Goal: Contribute content: Contribute content

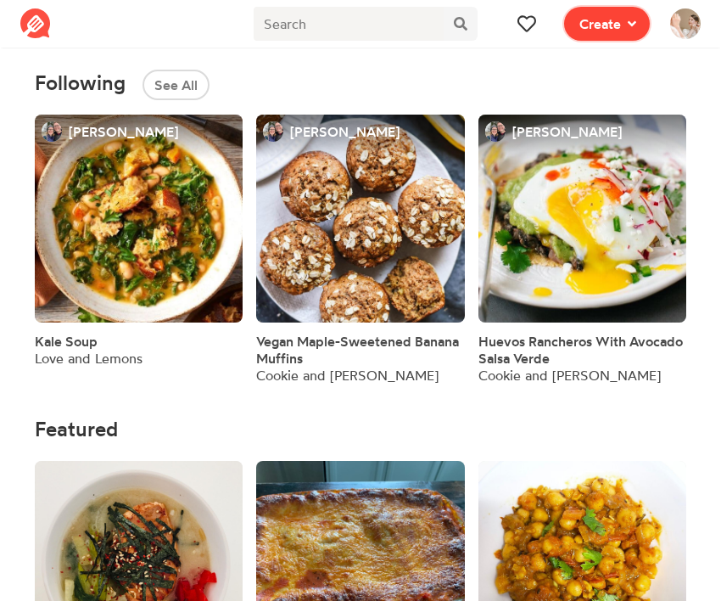
click at [615, 27] on span "Create" at bounding box center [601, 24] width 42 height 20
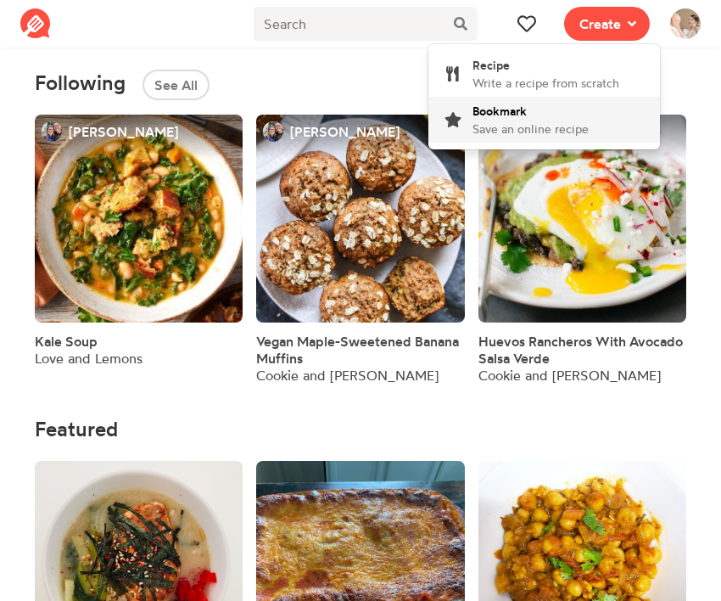
click at [567, 121] on span "Save an online recipe" at bounding box center [531, 128] width 116 height 14
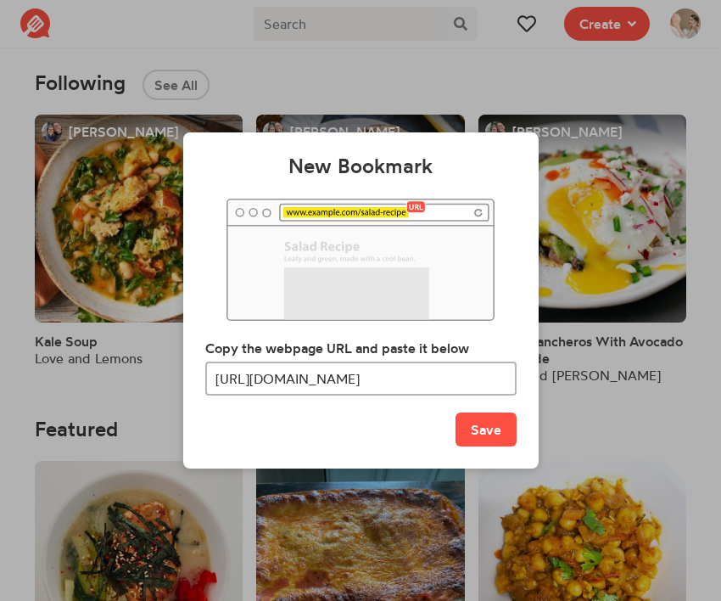
scroll to position [0, 155]
type input "https://www.themediterraneandish.com/homemade-pita-bread-recipe/"
click at [501, 429] on button "Save" at bounding box center [486, 429] width 61 height 34
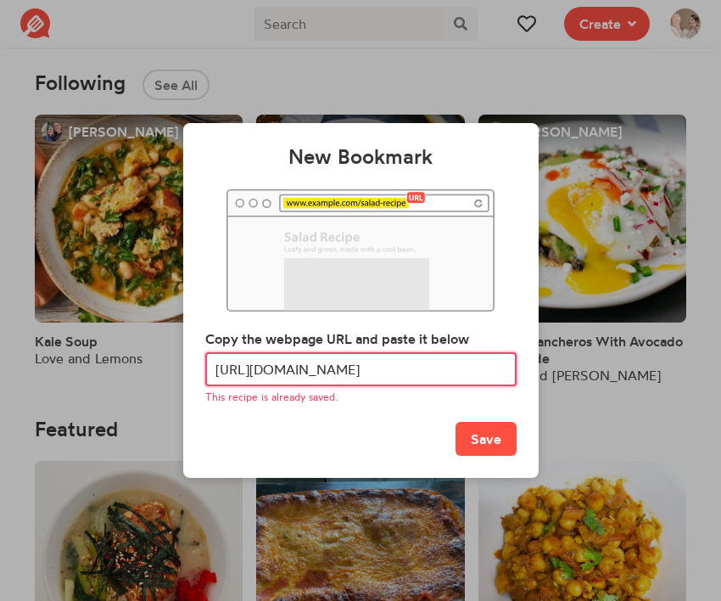
click at [410, 370] on input "https://www.themediterraneandish.com/homemade-pita-bread-recipe/" at bounding box center [360, 369] width 311 height 34
click at [585, 412] on div "New Bookmark Copy the webpage URL and paste it below https://www.themediterrane…" at bounding box center [360, 300] width 721 height 601
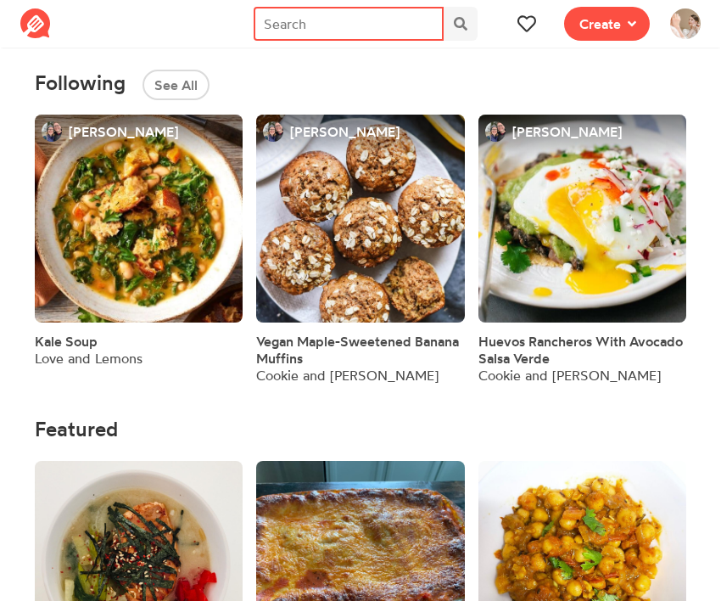
click at [403, 24] on input "text" at bounding box center [348, 24] width 189 height 34
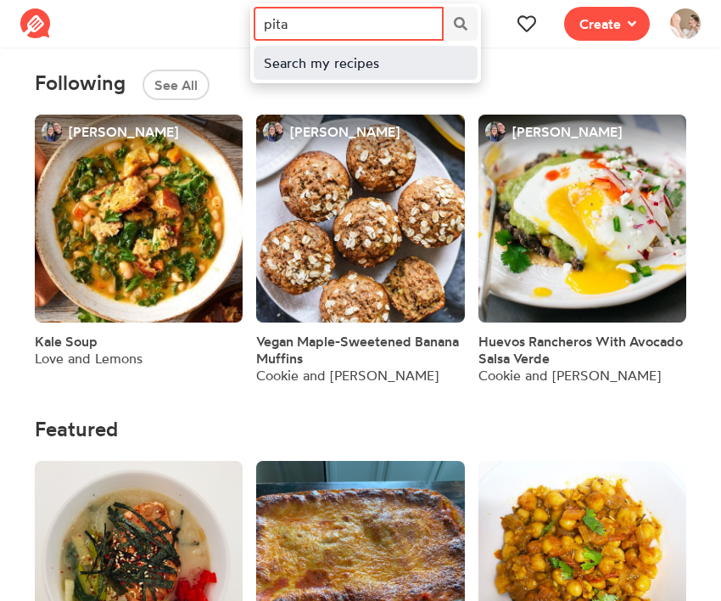
type input "pita"
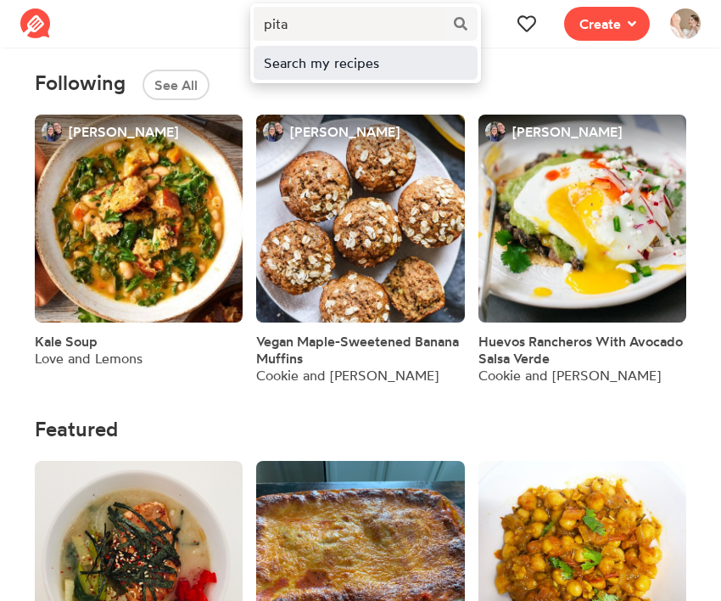
click at [396, 64] on div "Search my recipes" at bounding box center [365, 63] width 203 height 20
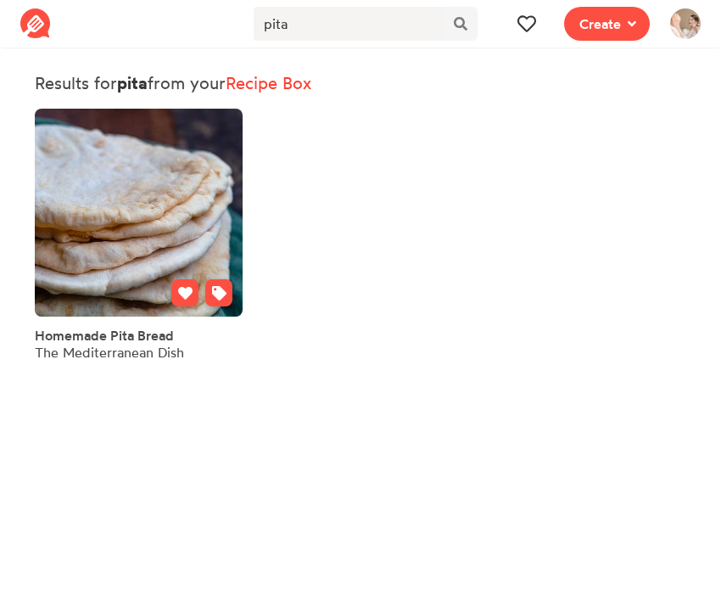
click at [115, 307] on link at bounding box center [139, 213] width 208 height 208
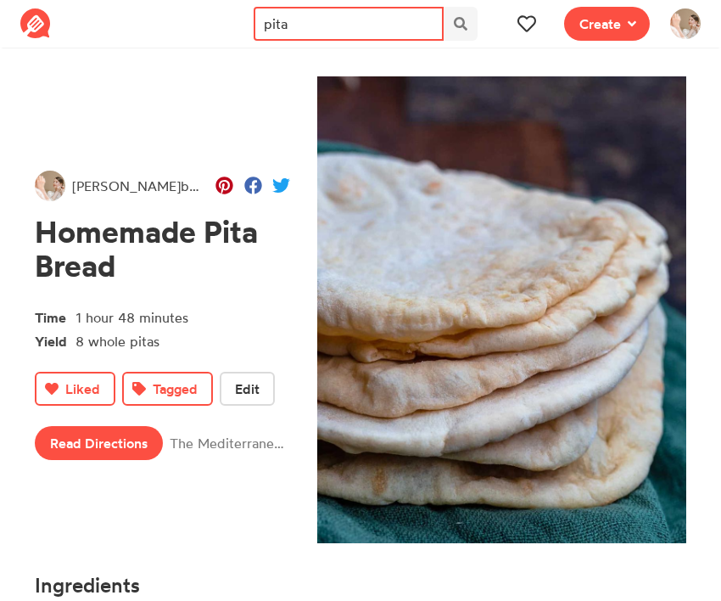
click at [372, 33] on input "pita" at bounding box center [348, 24] width 189 height 34
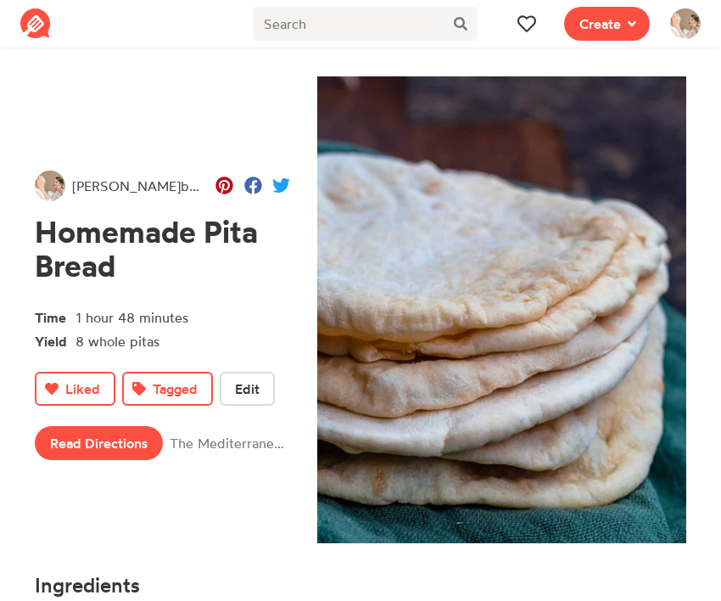
click at [638, 58] on section "Grace Bish bookmarked Homemade Pita Bread Time 1 hour 48 minutes Yield 8 whole …" at bounding box center [360, 451] width 721 height 797
click at [619, 7] on button "Create" at bounding box center [607, 24] width 86 height 34
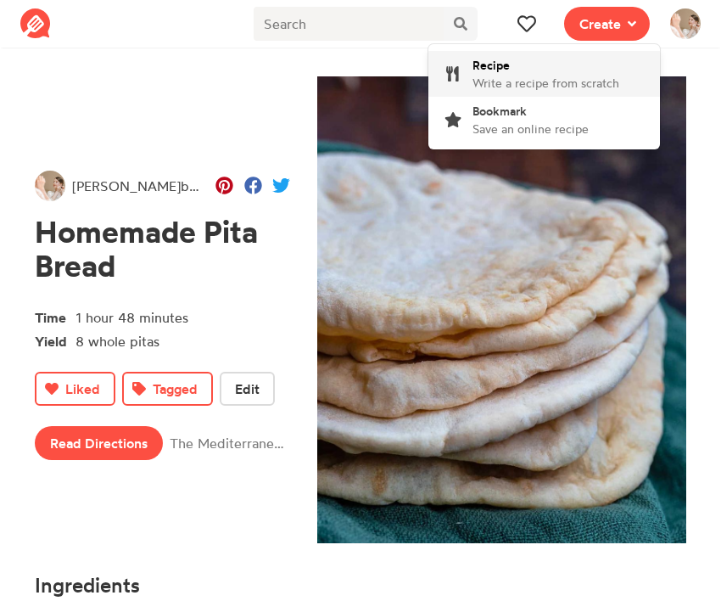
click at [541, 78] on span "Write a recipe from scratch" at bounding box center [546, 83] width 147 height 14
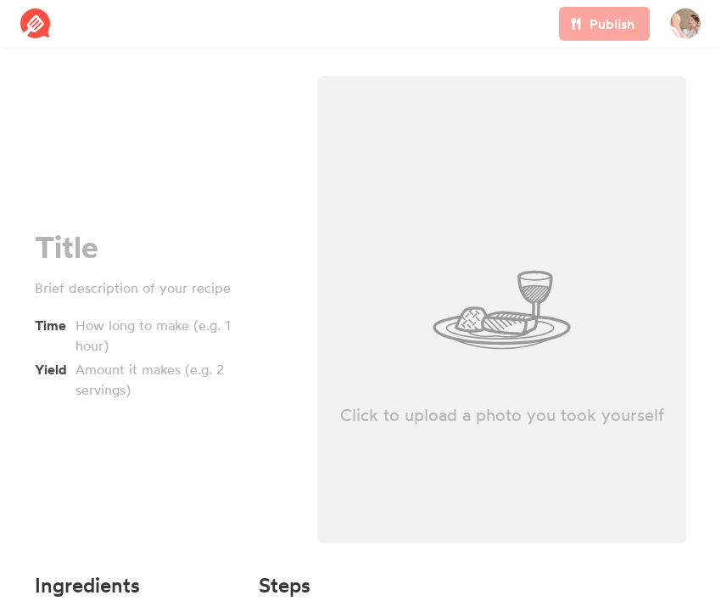
click at [96, 224] on div "Time Yield" at bounding box center [162, 314] width 283 height 497
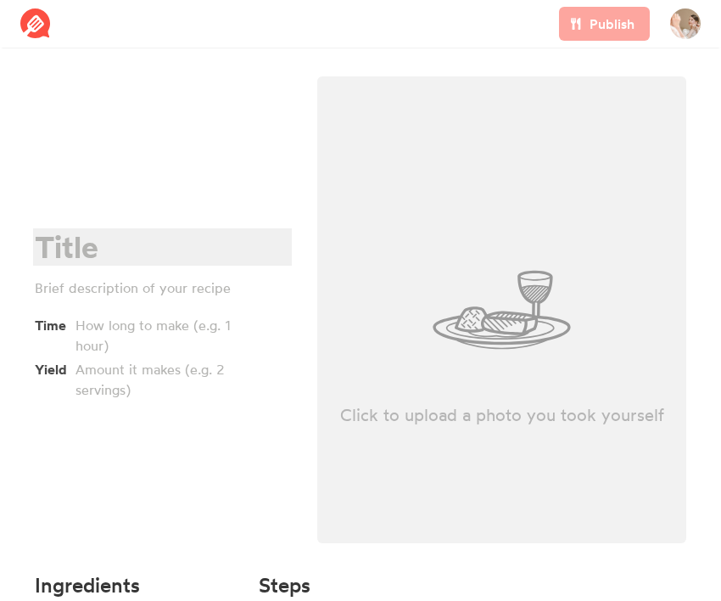
click at [94, 246] on div at bounding box center [160, 247] width 250 height 35
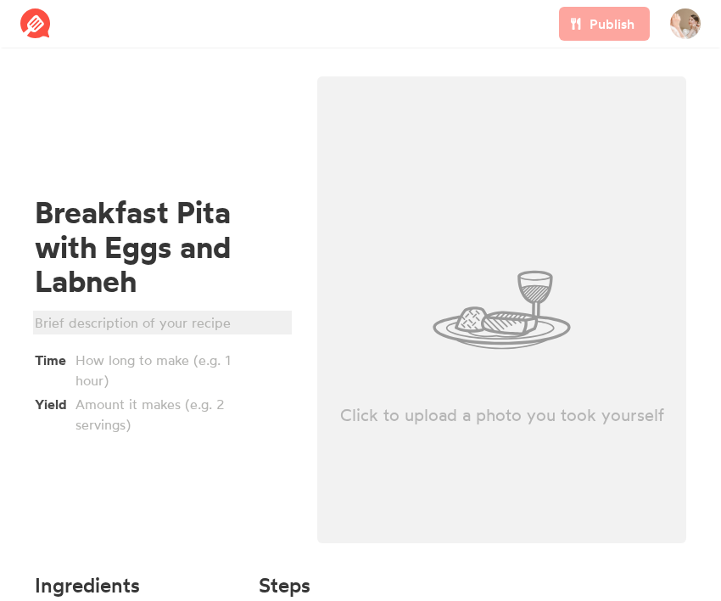
click at [93, 326] on div at bounding box center [160, 322] width 250 height 20
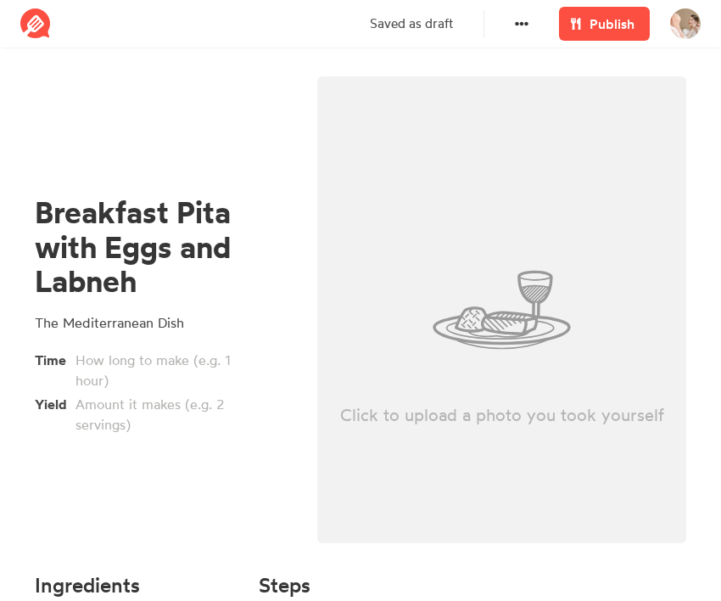
click at [128, 500] on div "Breakfast Pita with Eggs and Labneh The Mediterranean Dish Time Yield" at bounding box center [162, 314] width 283 height 497
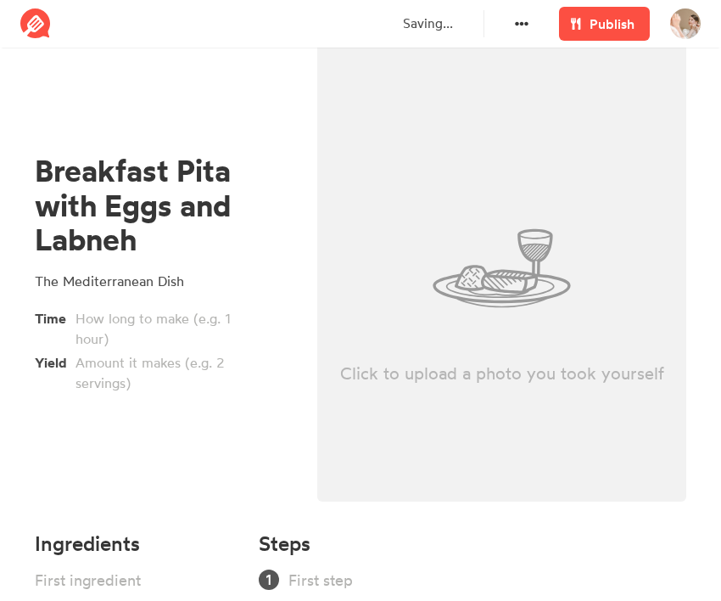
scroll to position [128, 0]
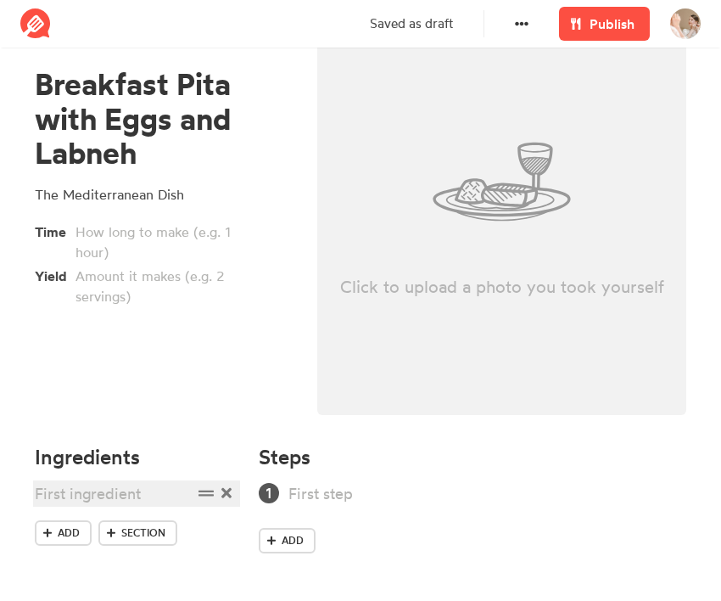
click at [63, 496] on div at bounding box center [114, 493] width 158 height 23
click at [125, 493] on div "4 large eggs" at bounding box center [114, 493] width 158 height 23
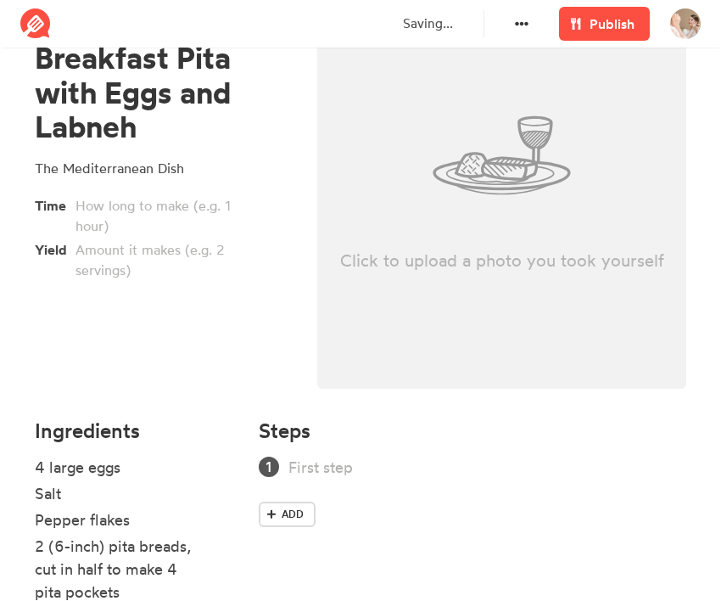
scroll to position [279, 0]
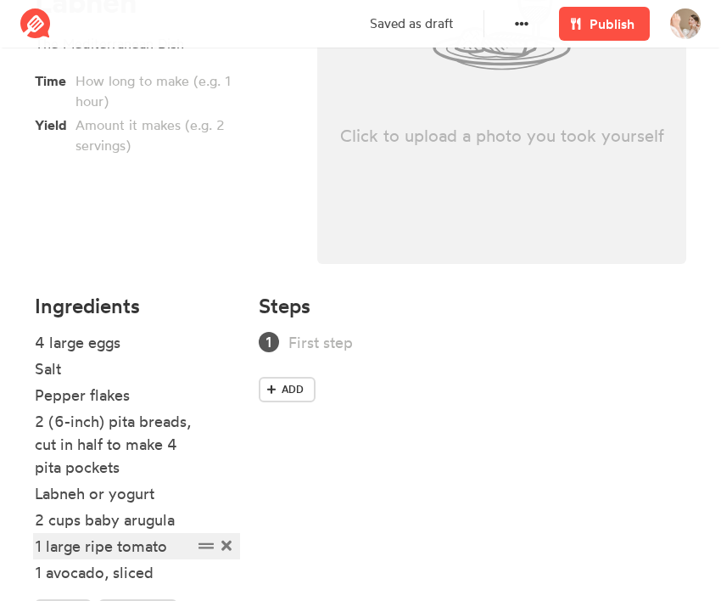
click at [169, 541] on div "1 large ripe tomato" at bounding box center [114, 546] width 158 height 23
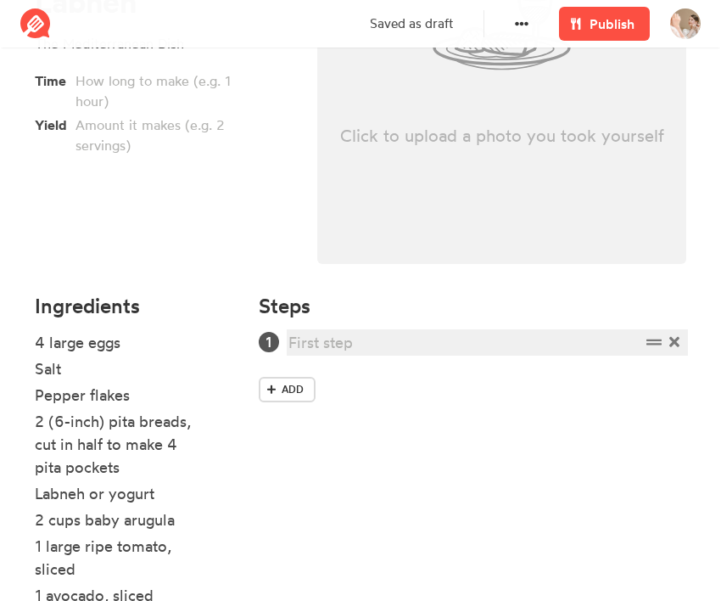
click at [347, 350] on div at bounding box center [464, 342] width 352 height 23
click at [354, 341] on div at bounding box center [464, 342] width 352 height 23
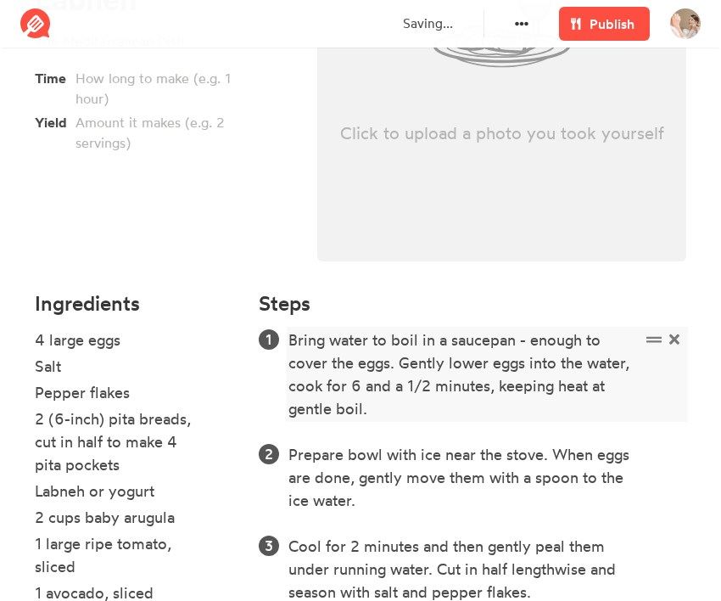
scroll to position [423, 0]
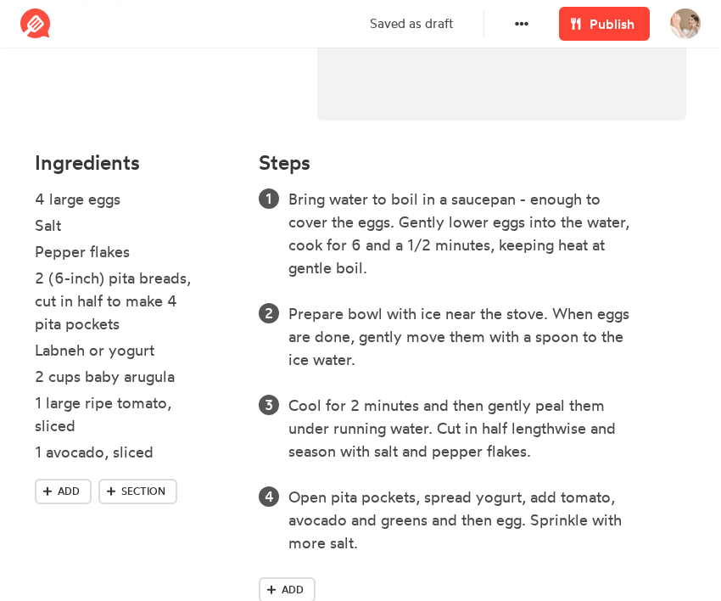
click at [619, 7] on link "Publish" at bounding box center [604, 24] width 91 height 34
click at [610, 21] on span "Publish" at bounding box center [612, 24] width 45 height 20
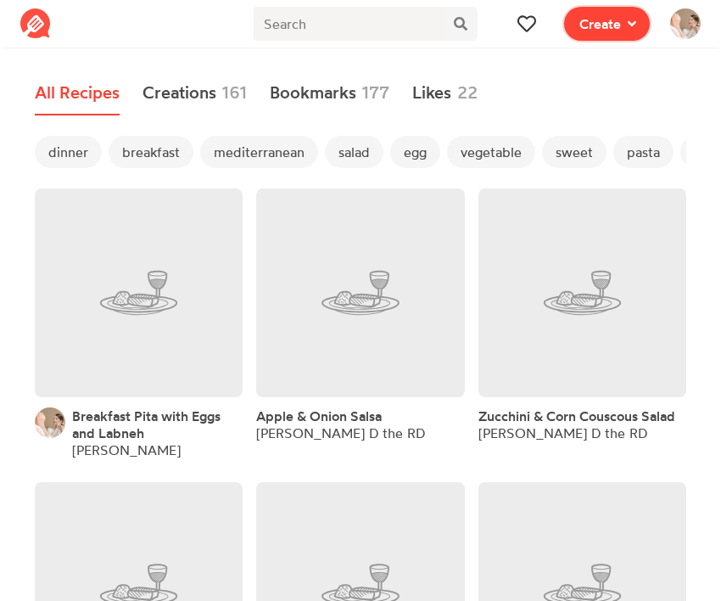
click at [603, 30] on span "Create" at bounding box center [601, 24] width 42 height 20
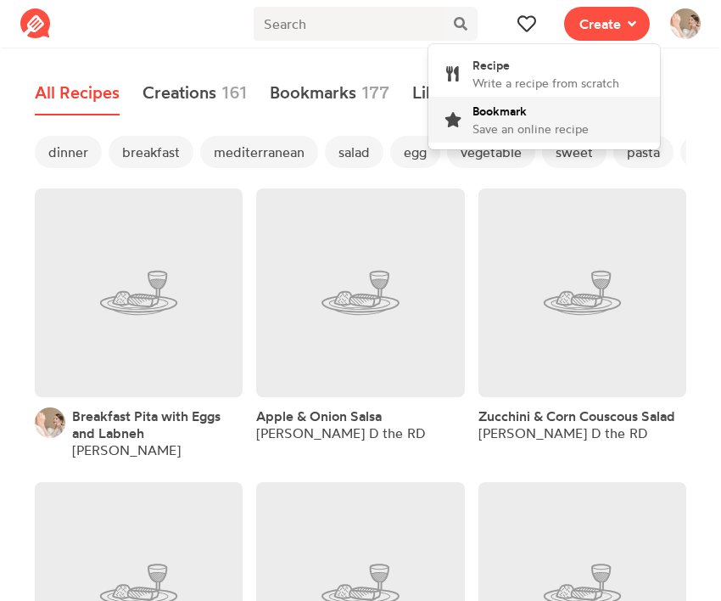
click at [515, 113] on span "Bookmark" at bounding box center [500, 111] width 54 height 14
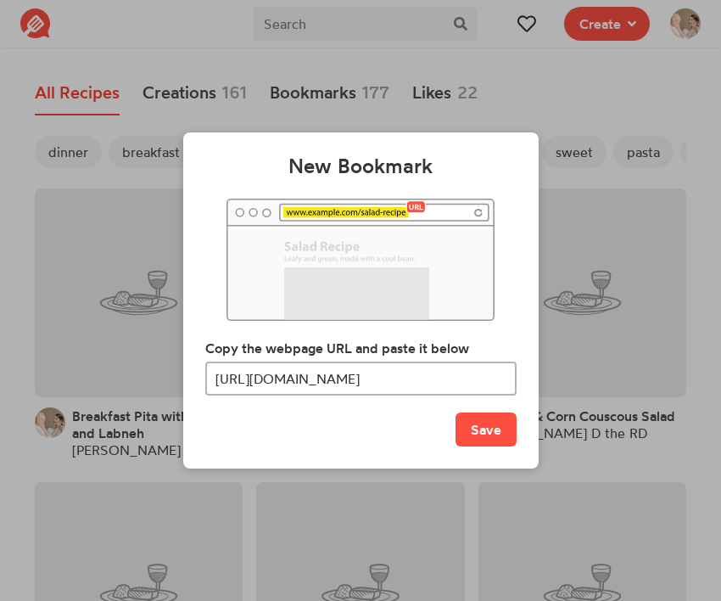
scroll to position [0, 311]
type input "https://www.themediterraneandish.com/middle-eastern-spicy-potato-salad-recipe-b…"
click at [490, 423] on button "Save" at bounding box center [486, 429] width 61 height 34
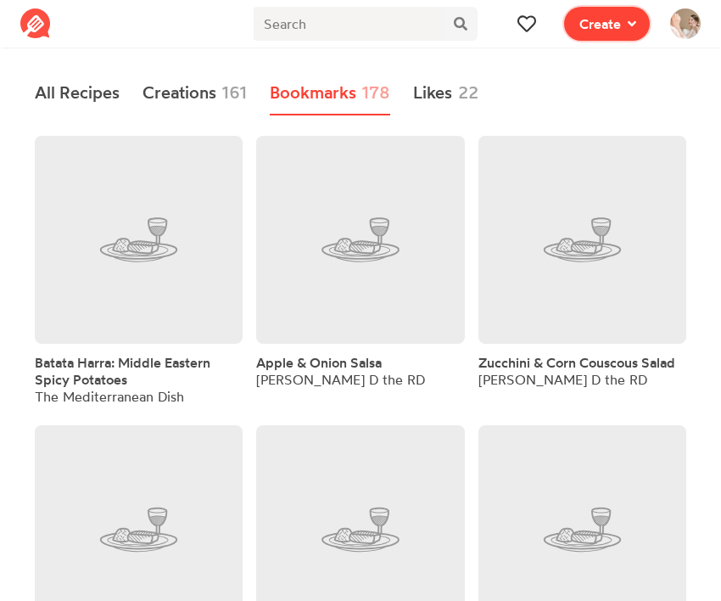
click at [601, 23] on span "Create" at bounding box center [601, 24] width 42 height 20
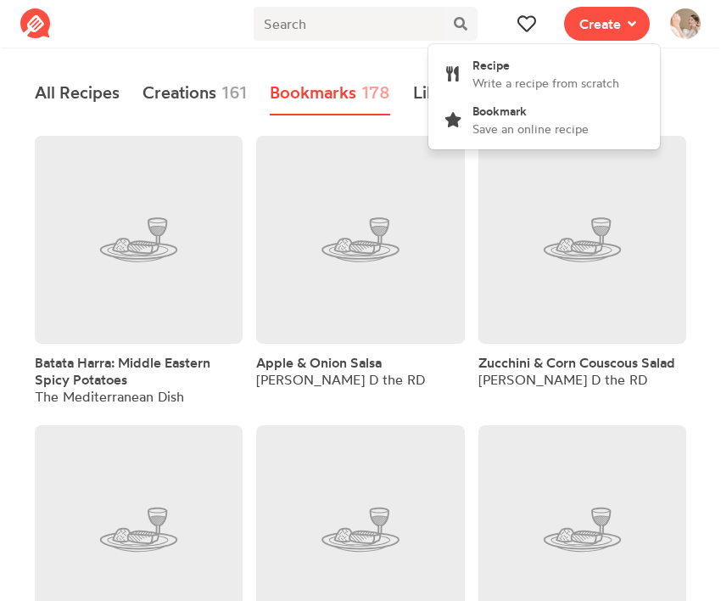
click at [501, 145] on div "Recipe Write a recipe from scratch Bookmark Save an online recipe" at bounding box center [544, 96] width 232 height 105
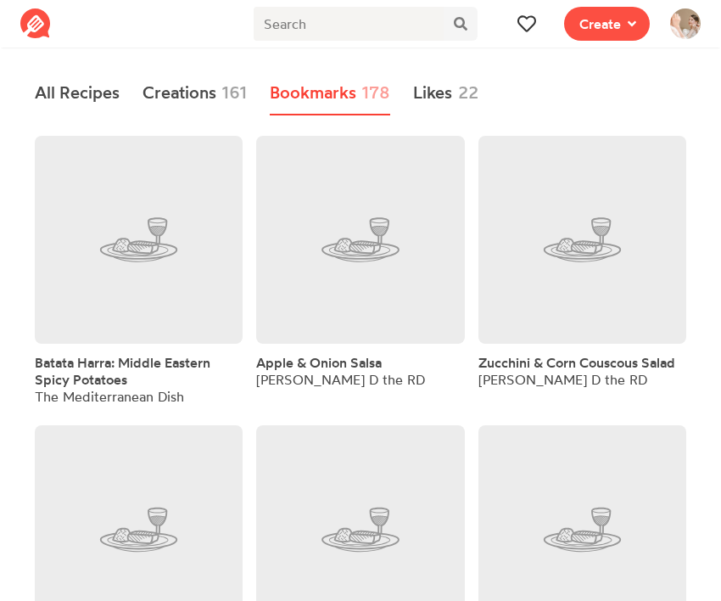
click at [580, 47] on span "Create" at bounding box center [607, 24] width 106 height 48
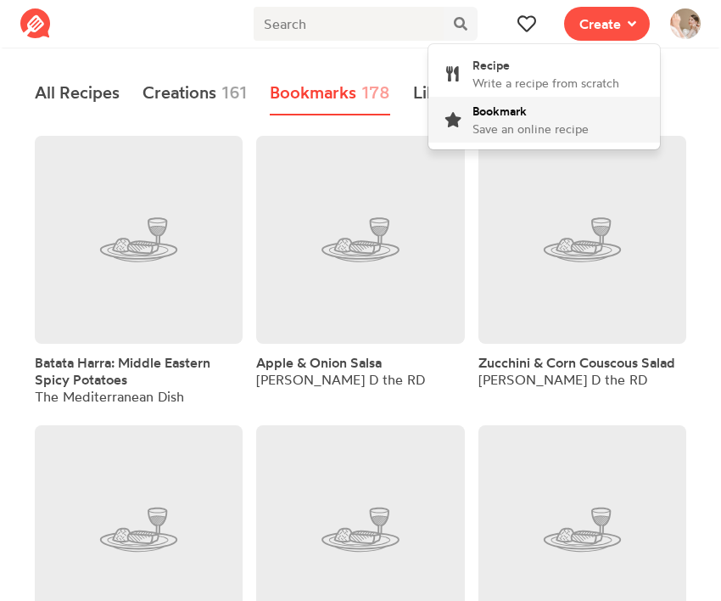
click at [540, 113] on div "Bookmark Save an online recipe" at bounding box center [531, 120] width 116 height 36
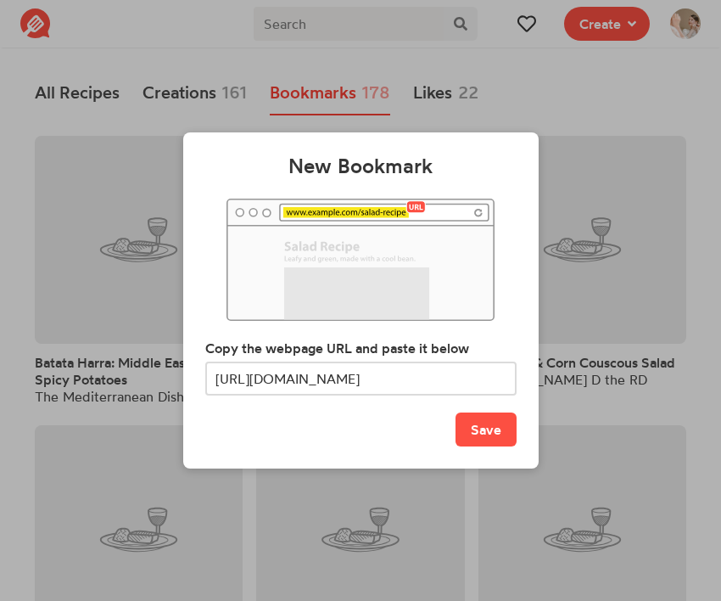
scroll to position [0, 81]
type input "https://www.themediterraneandish.com/shakshuka-recipe/"
click at [478, 442] on button "Save" at bounding box center [486, 429] width 61 height 34
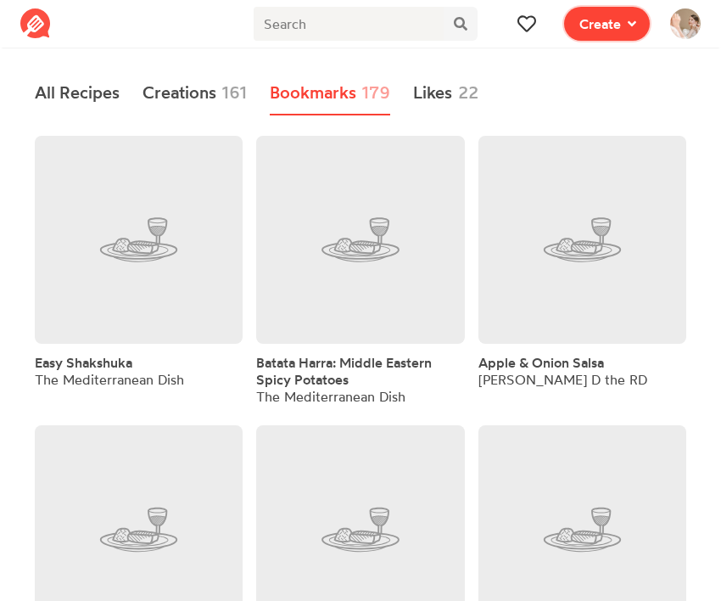
click at [627, 14] on span at bounding box center [628, 24] width 15 height 20
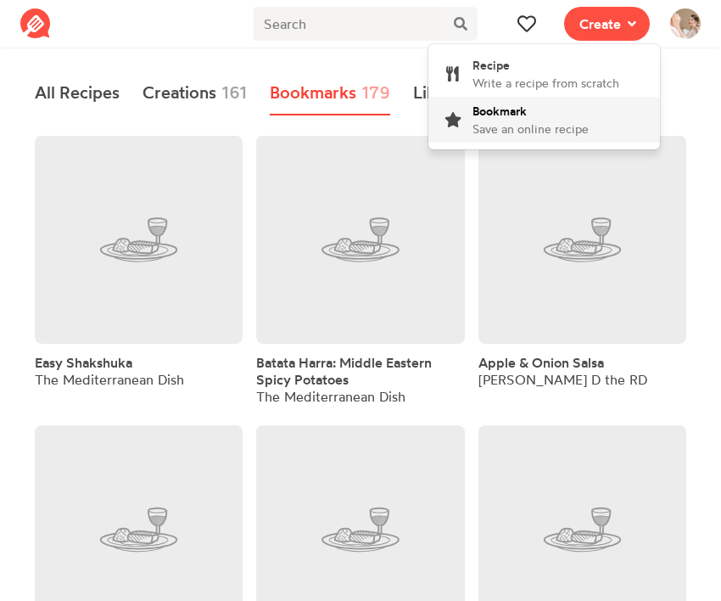
click at [553, 120] on div "Bookmark Save an online recipe" at bounding box center [531, 120] width 116 height 36
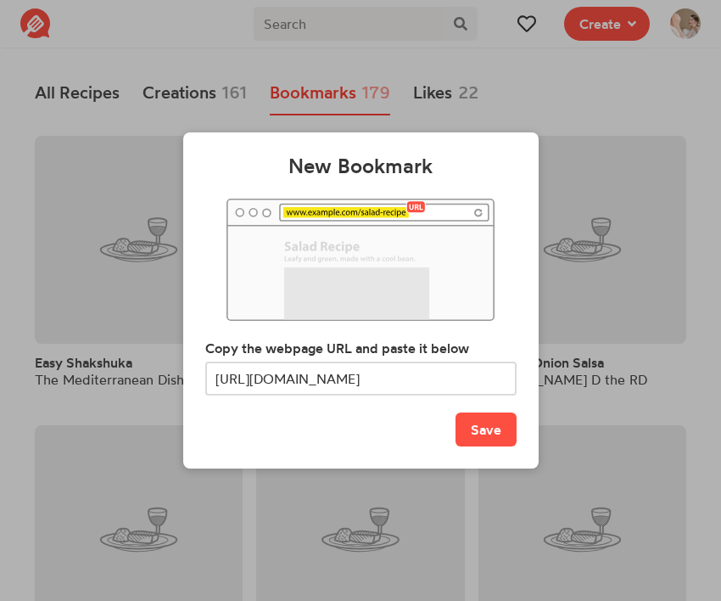
scroll to position [0, 133]
type input "https://www.themediterraneandish.com/sweet-potato-hash-recipe/"
click at [492, 440] on button "Save" at bounding box center [486, 429] width 61 height 34
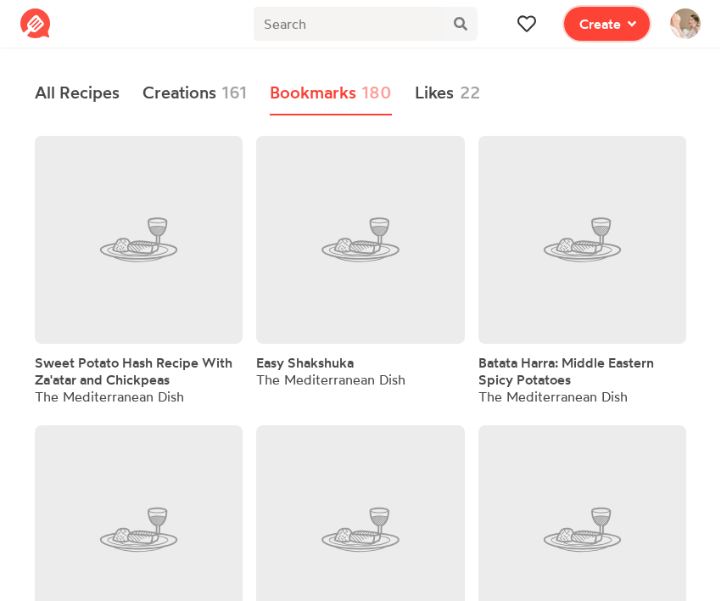
click at [580, 36] on button "Create" at bounding box center [607, 24] width 86 height 34
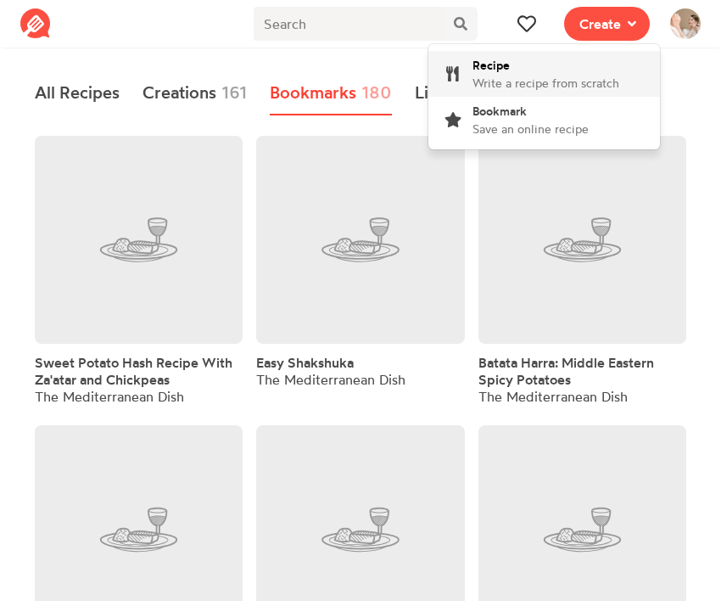
click at [546, 73] on div "Recipe Write a recipe from scratch" at bounding box center [546, 74] width 147 height 36
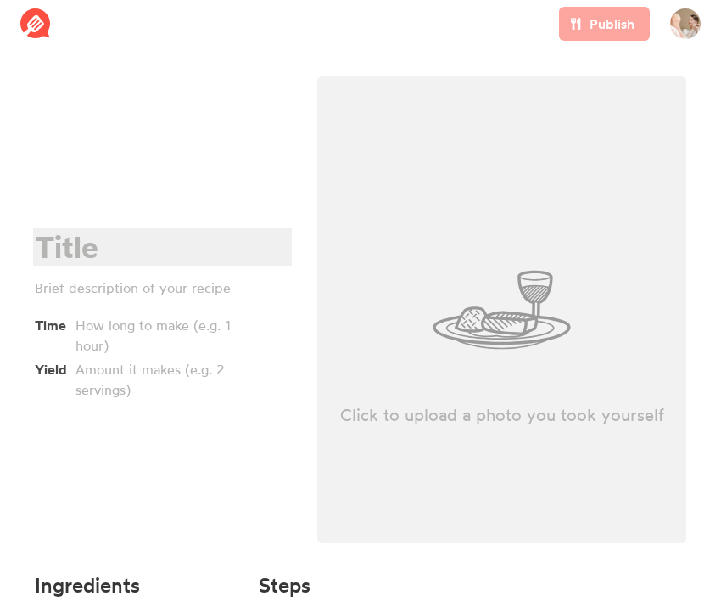
click at [78, 251] on div at bounding box center [160, 247] width 250 height 35
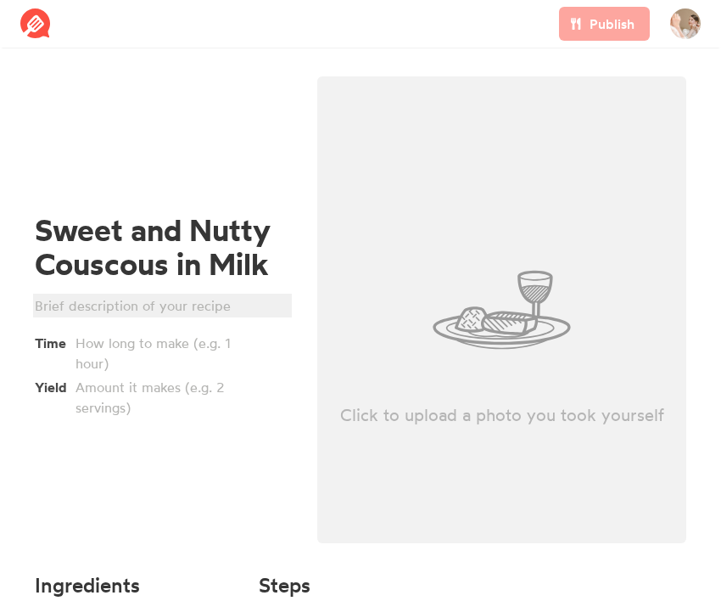
click at [75, 311] on div at bounding box center [160, 305] width 250 height 20
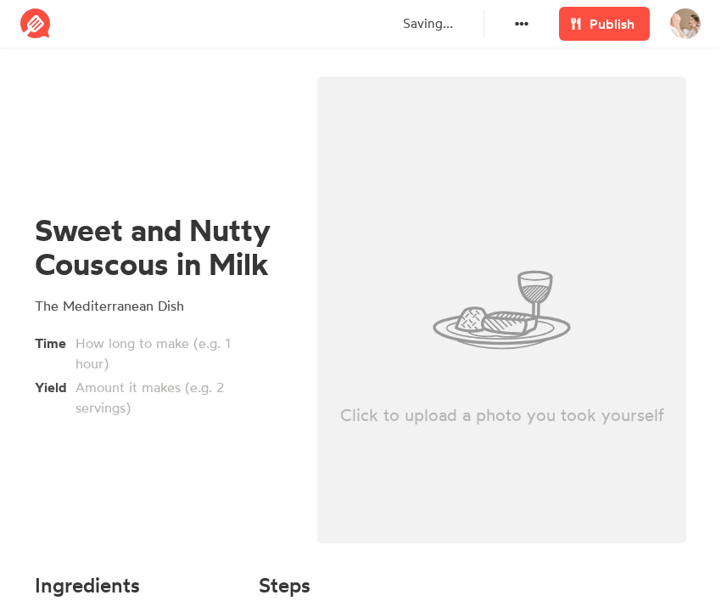
click at [99, 468] on div "Sweet and Nutty Couscous in Milk The Mediterranean Dish Time Yield" at bounding box center [162, 314] width 283 height 497
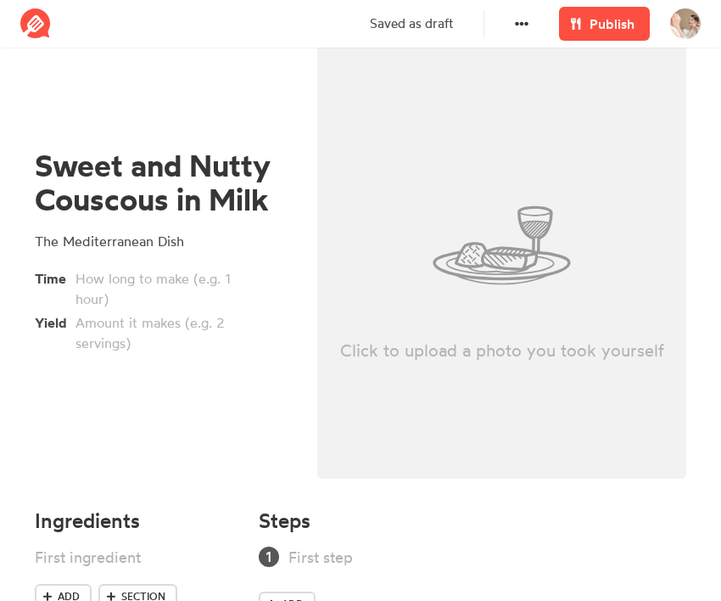
scroll to position [128, 0]
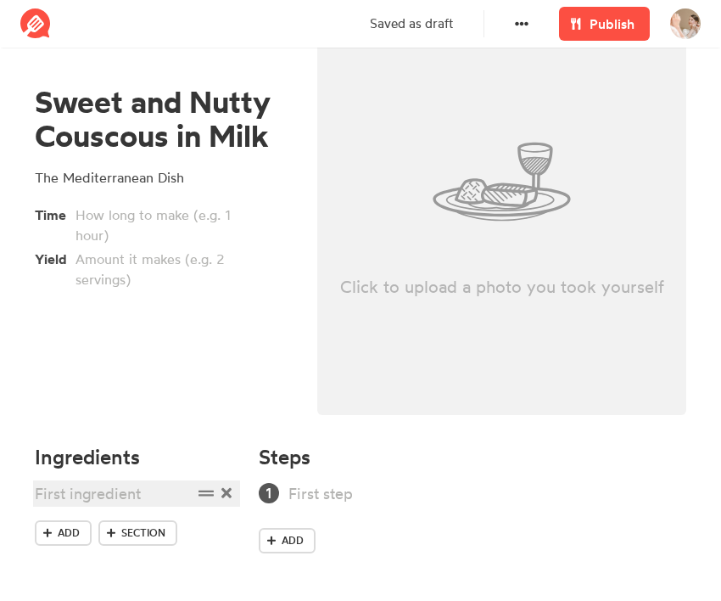
click at [88, 490] on div at bounding box center [114, 493] width 158 height 23
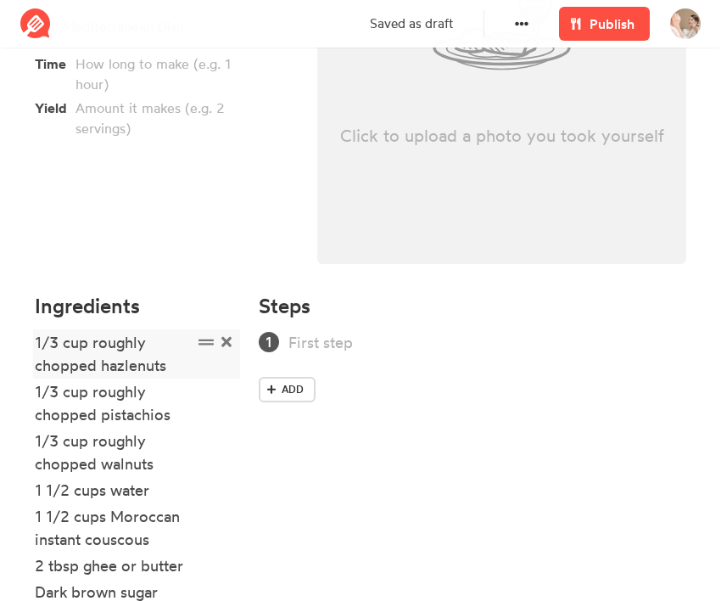
scroll to position [404, 0]
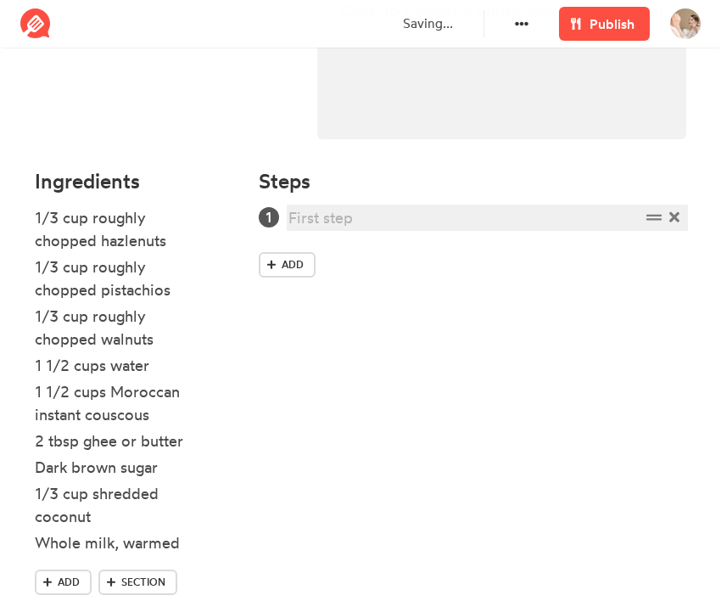
click at [346, 222] on div at bounding box center [464, 217] width 352 height 23
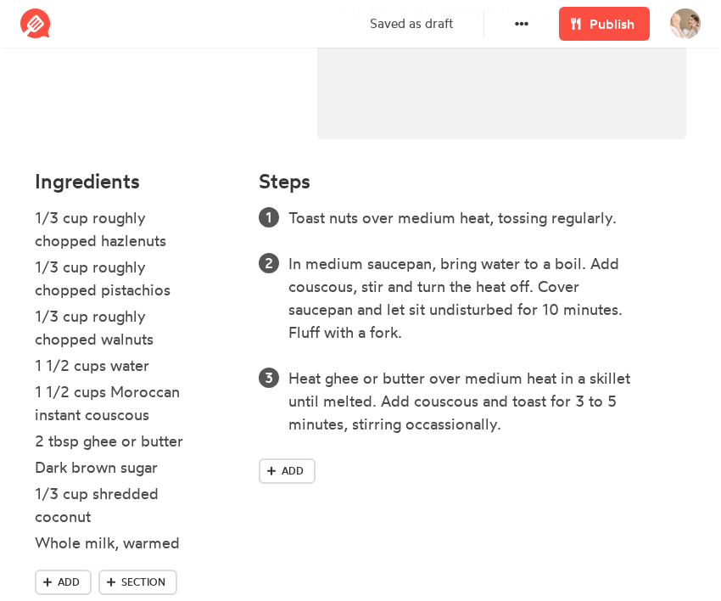
click at [445, 439] on div "Toast nuts over medium heat, tossing regularly. In medium saucepan, bring water…" at bounding box center [473, 348] width 428 height 284
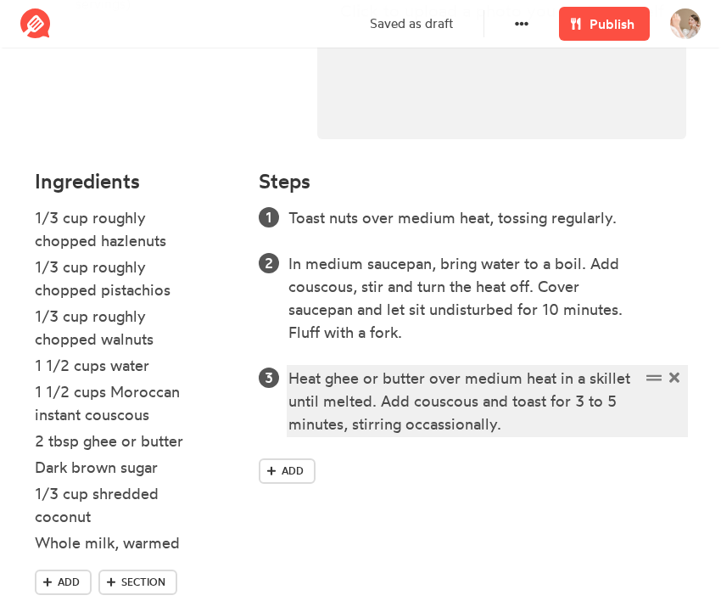
click at [435, 403] on div "Heat ghee or butter over medium heat in a skillet until melted. Add couscous an…" at bounding box center [464, 401] width 352 height 69
click at [435, 422] on div "Heat ghee or butter over medium heat in a skillet until melted. Add couscous an…" at bounding box center [464, 401] width 352 height 69
click at [446, 426] on div "Heat ghee or butter over medium heat in a skillet until melted. Add couscous an…" at bounding box center [464, 401] width 352 height 69
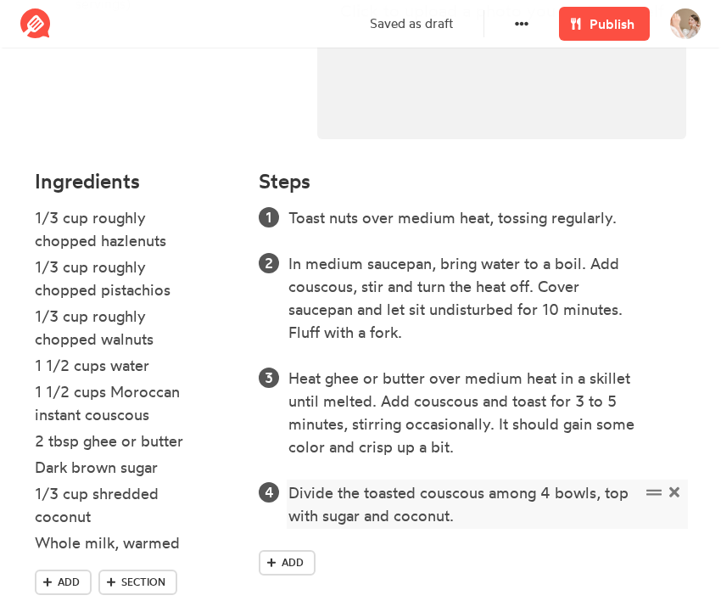
click at [546, 512] on div "Divide the toasted couscous among 4 bowls, top with sugar and coconut." at bounding box center [464, 504] width 352 height 46
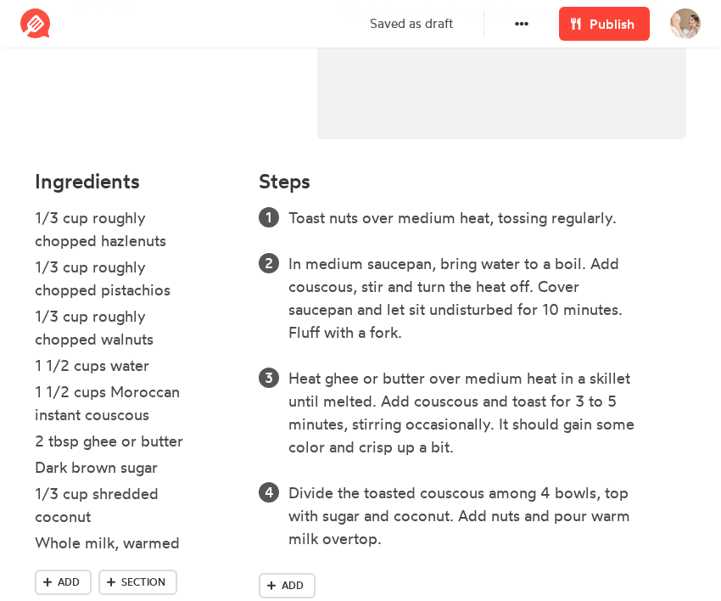
click at [594, 28] on span "Publish" at bounding box center [612, 24] width 45 height 20
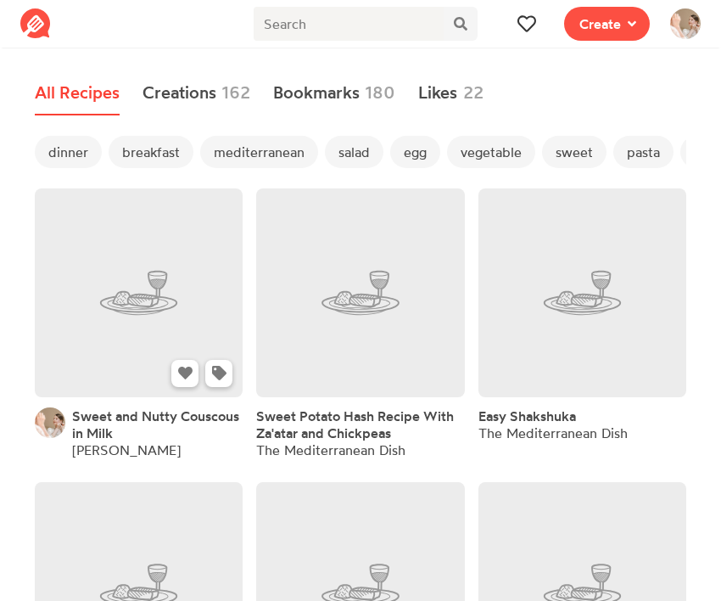
click at [175, 278] on link at bounding box center [139, 292] width 208 height 208
click at [220, 368] on icon at bounding box center [219, 373] width 14 height 14
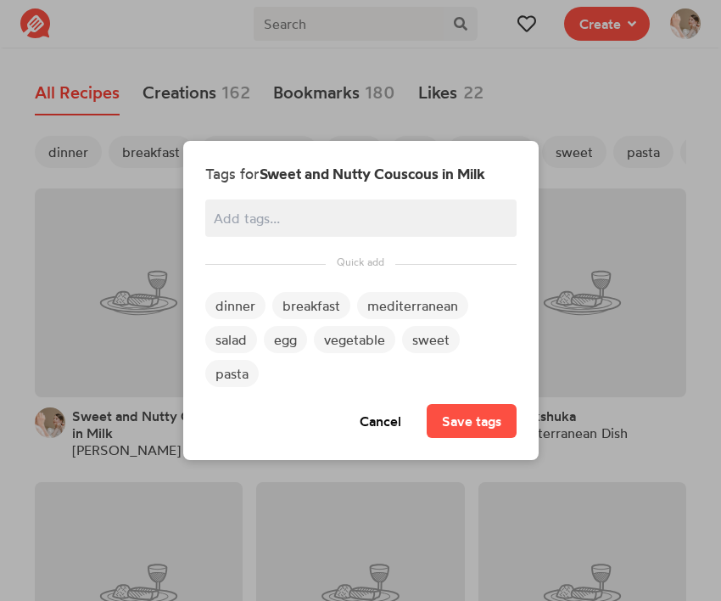
click at [305, 303] on span "breakfast" at bounding box center [311, 305] width 78 height 27
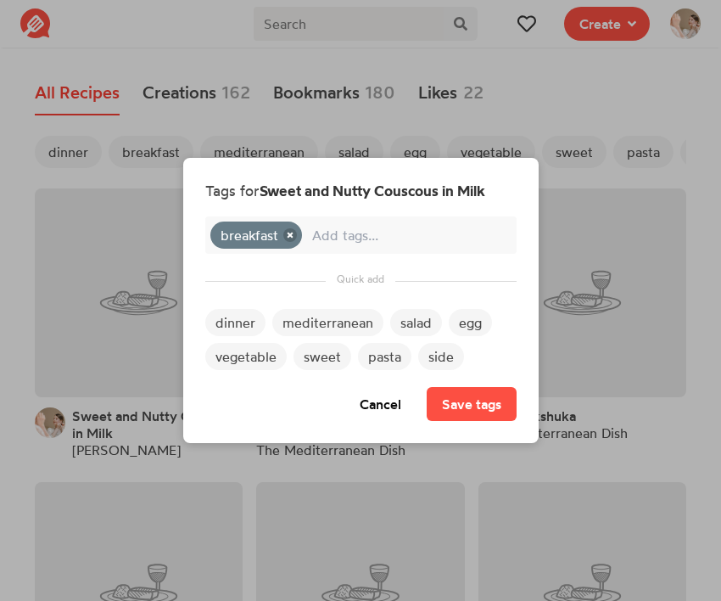
click at [352, 333] on span "mediterranean" at bounding box center [327, 322] width 111 height 27
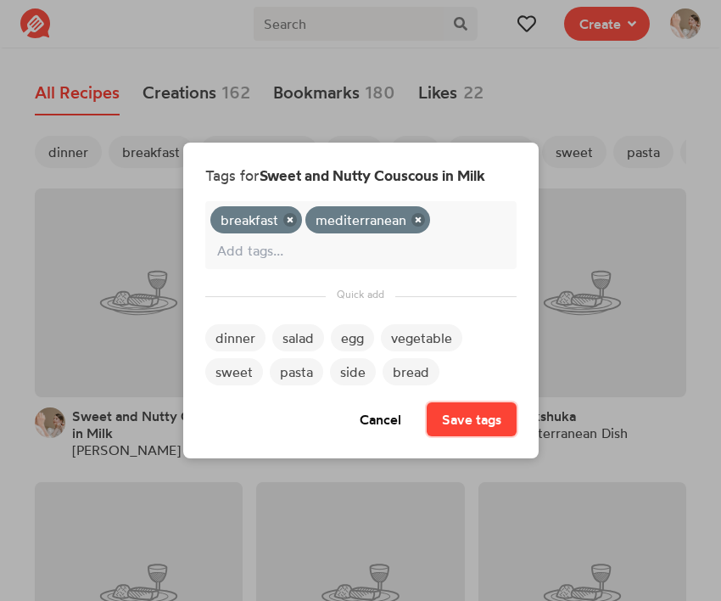
click at [447, 412] on button "Save tags" at bounding box center [472, 419] width 90 height 34
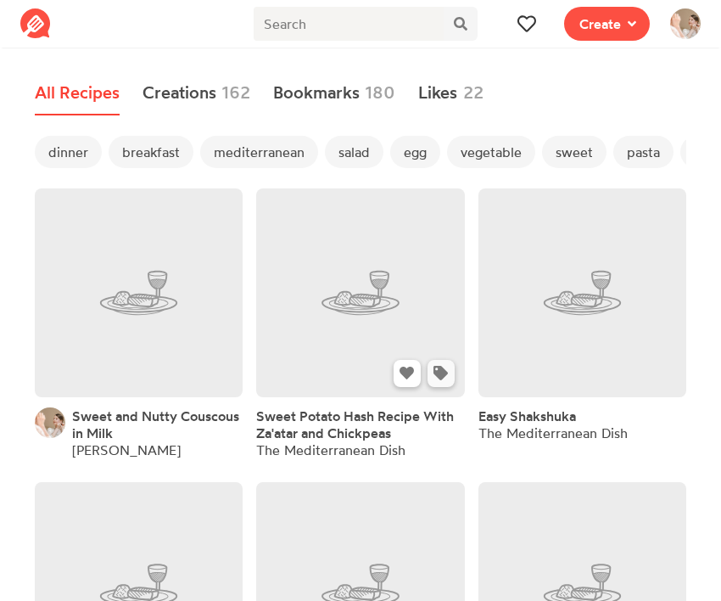
click at [444, 381] on button at bounding box center [441, 373] width 27 height 27
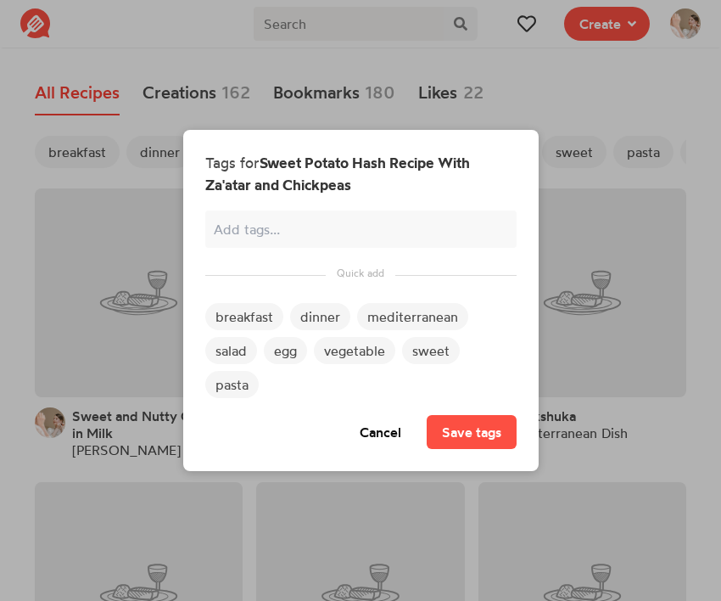
click at [258, 319] on span "breakfast" at bounding box center [244, 316] width 78 height 27
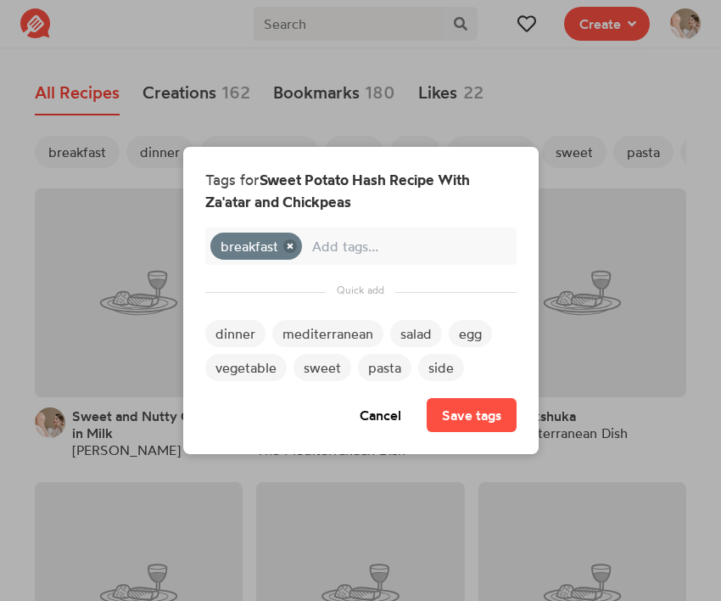
click at [355, 335] on span "mediterranean" at bounding box center [327, 333] width 111 height 27
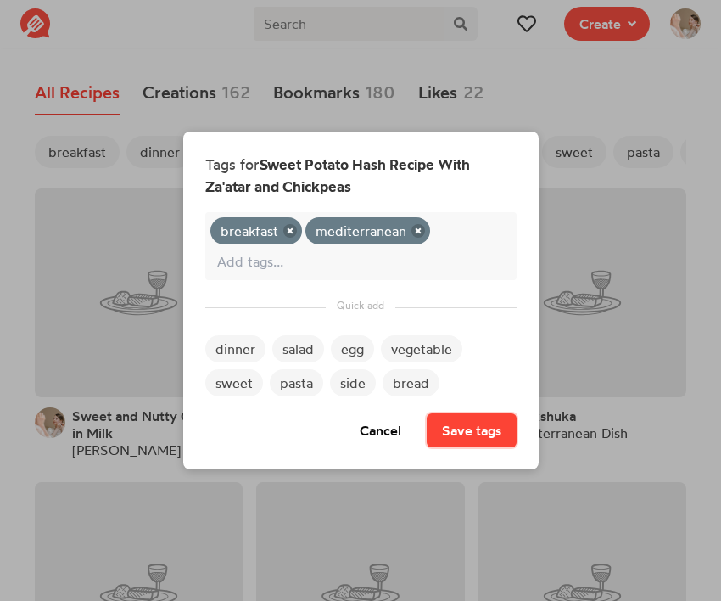
click at [451, 428] on button "Save tags" at bounding box center [472, 430] width 90 height 34
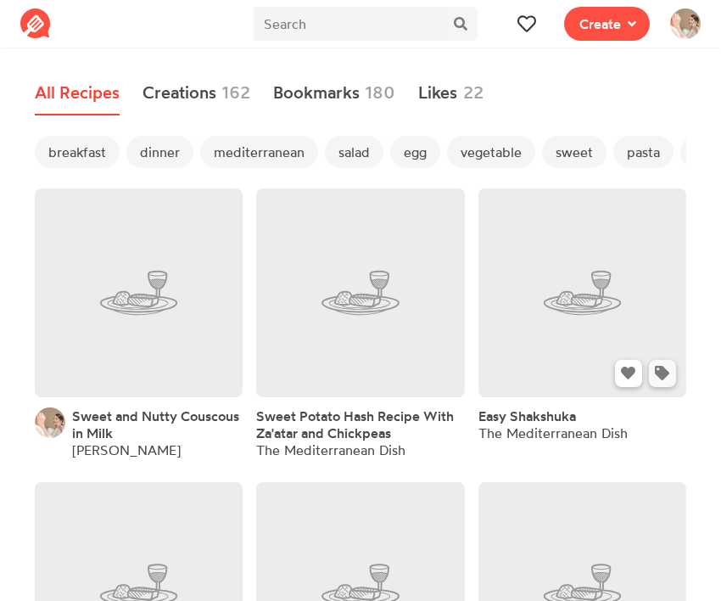
click at [669, 372] on icon at bounding box center [662, 373] width 14 height 14
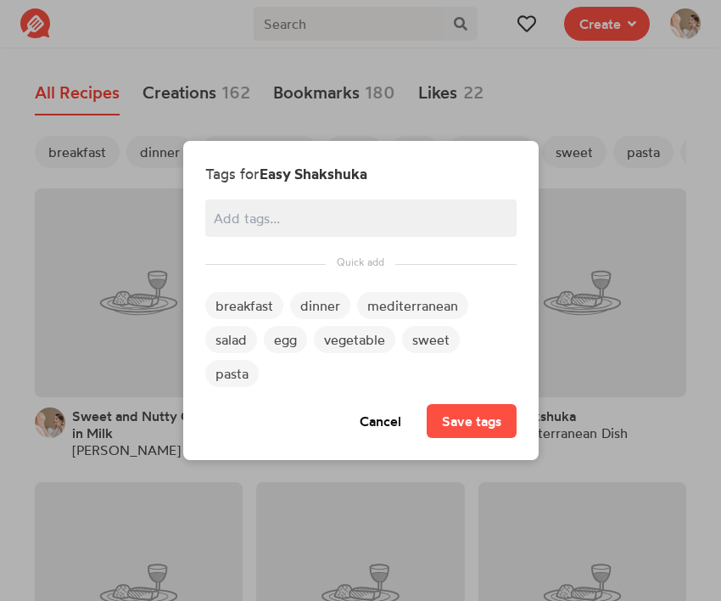
click at [254, 307] on span "breakfast" at bounding box center [244, 305] width 78 height 27
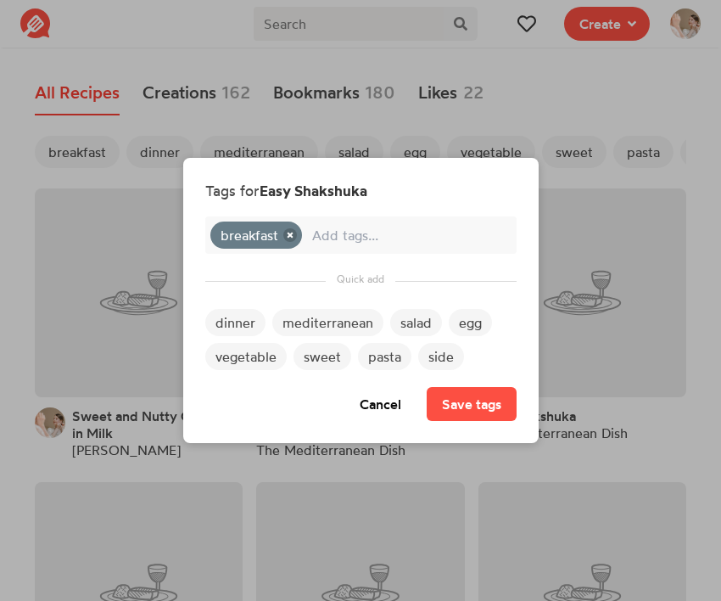
click at [337, 322] on span "mediterranean" at bounding box center [327, 322] width 111 height 27
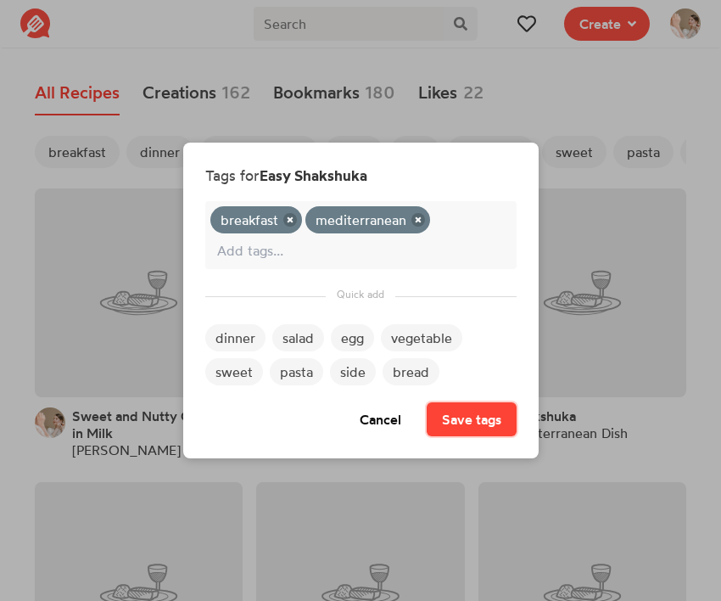
click at [458, 420] on button "Save tags" at bounding box center [472, 419] width 90 height 34
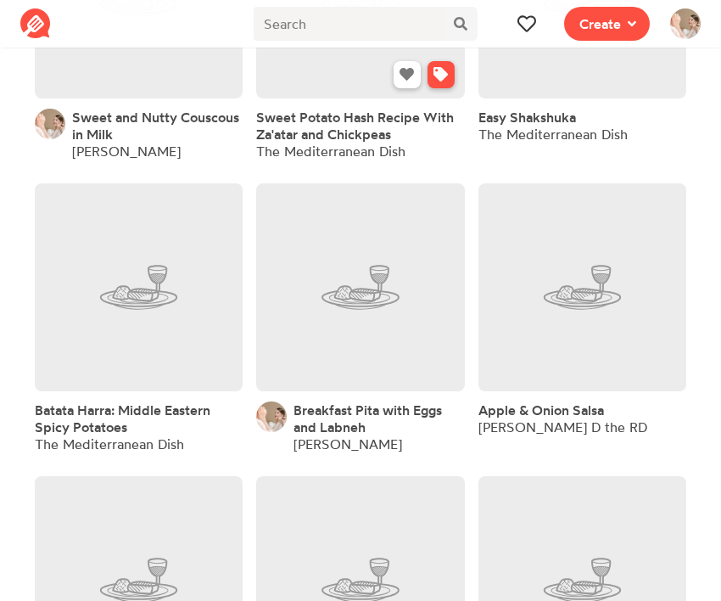
scroll to position [306, 0]
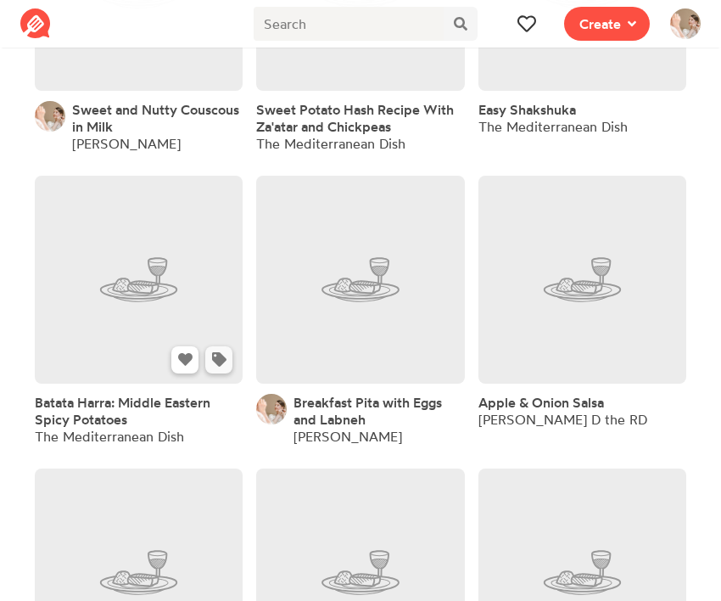
click at [213, 365] on icon at bounding box center [219, 359] width 14 height 14
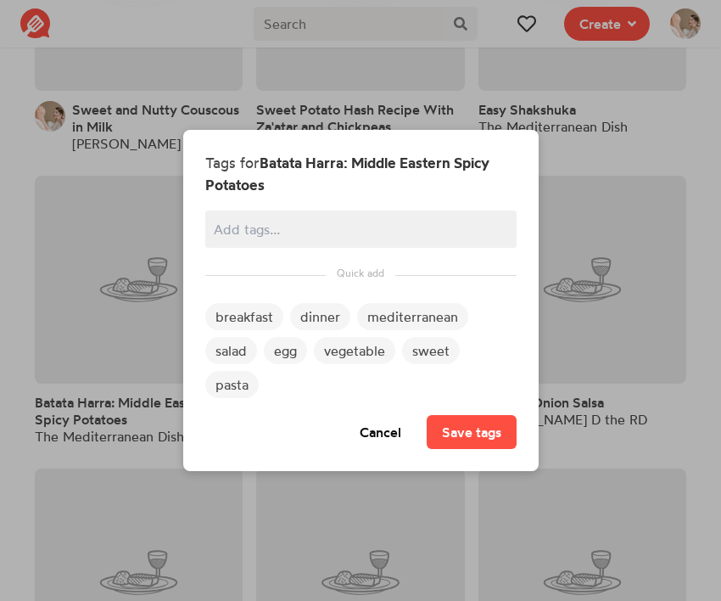
click at [238, 319] on span "breakfast" at bounding box center [244, 316] width 78 height 27
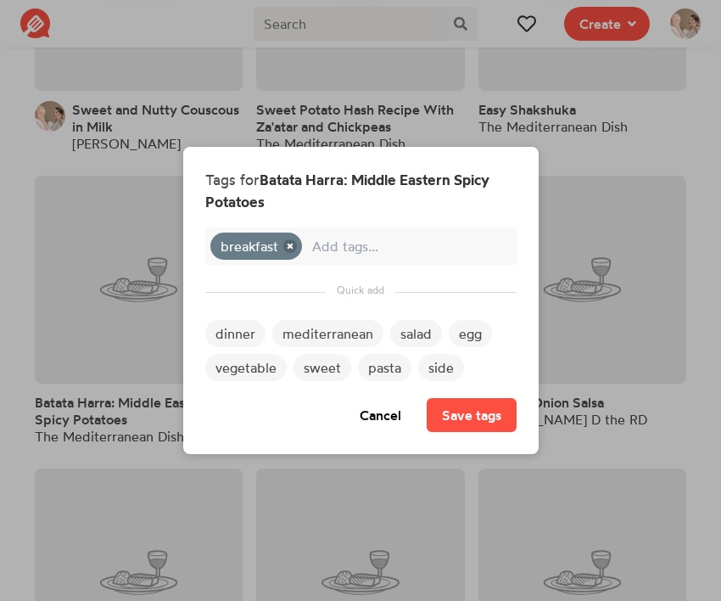
click at [324, 338] on span "mediterranean" at bounding box center [327, 333] width 111 height 27
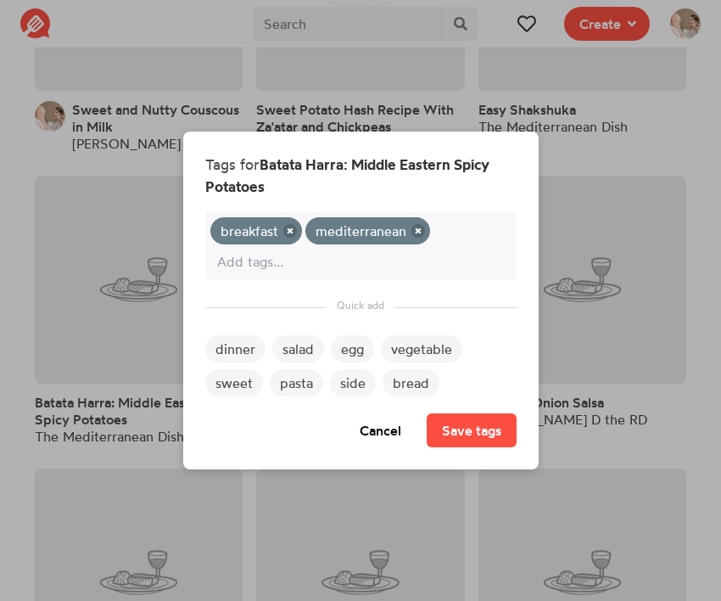
click at [359, 380] on span "side" at bounding box center [353, 382] width 46 height 27
click at [457, 427] on button "Save tags" at bounding box center [472, 430] width 90 height 34
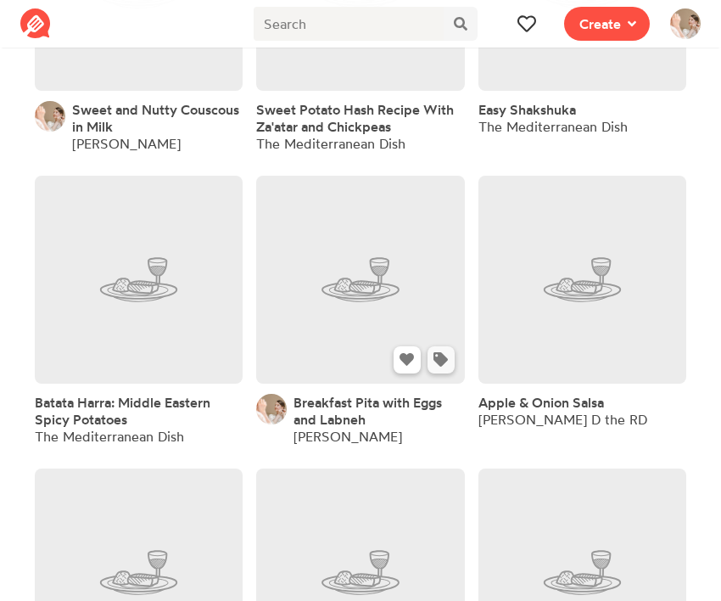
click at [442, 367] on icon at bounding box center [441, 359] width 14 height 14
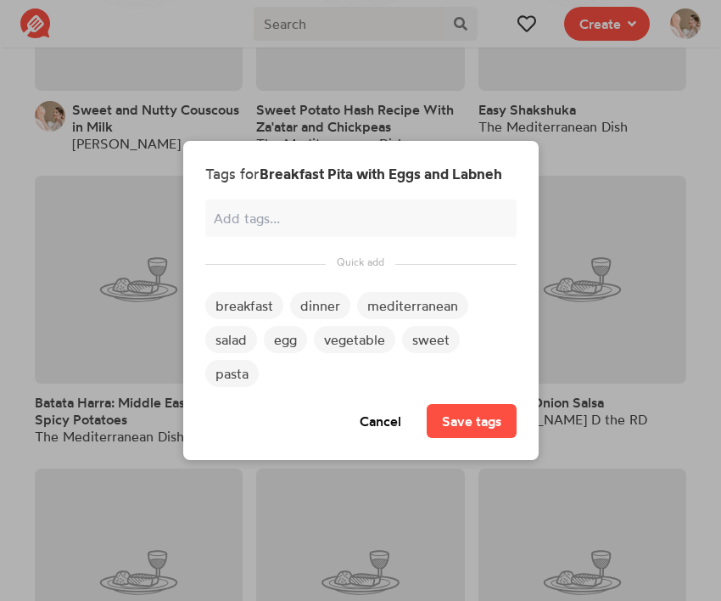
click at [246, 306] on span "breakfast" at bounding box center [244, 305] width 78 height 27
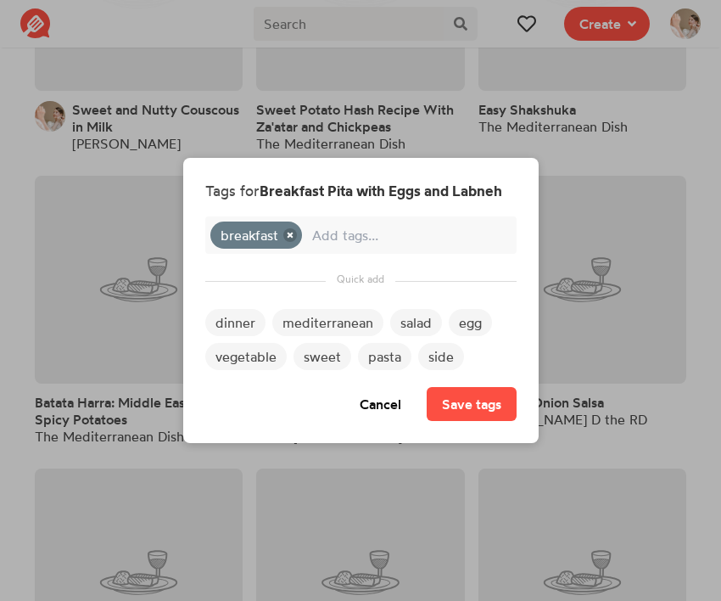
click at [325, 321] on span "mediterranean" at bounding box center [327, 322] width 111 height 27
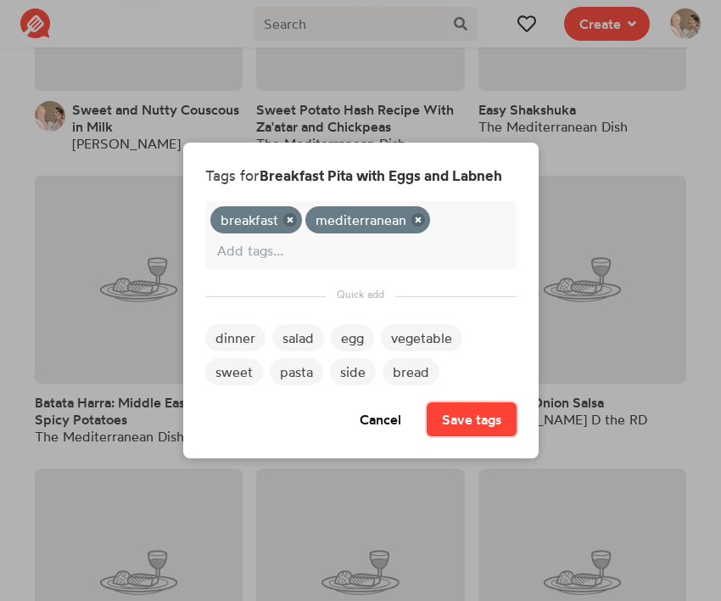
click at [454, 412] on button "Save tags" at bounding box center [472, 419] width 90 height 34
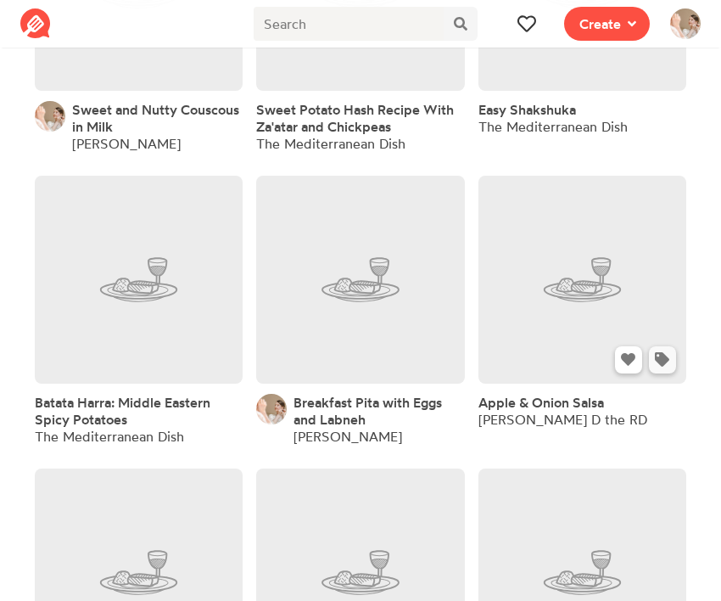
click at [661, 364] on icon at bounding box center [662, 359] width 14 height 14
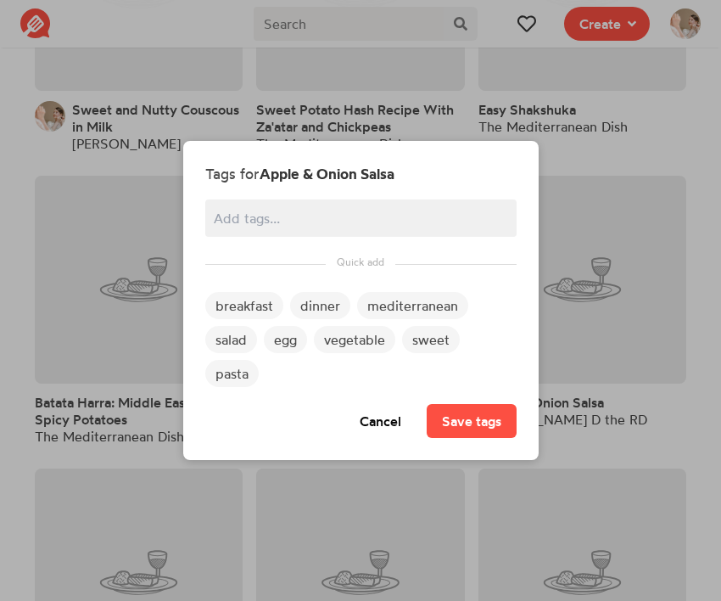
click at [243, 335] on span "salad" at bounding box center [231, 339] width 52 height 27
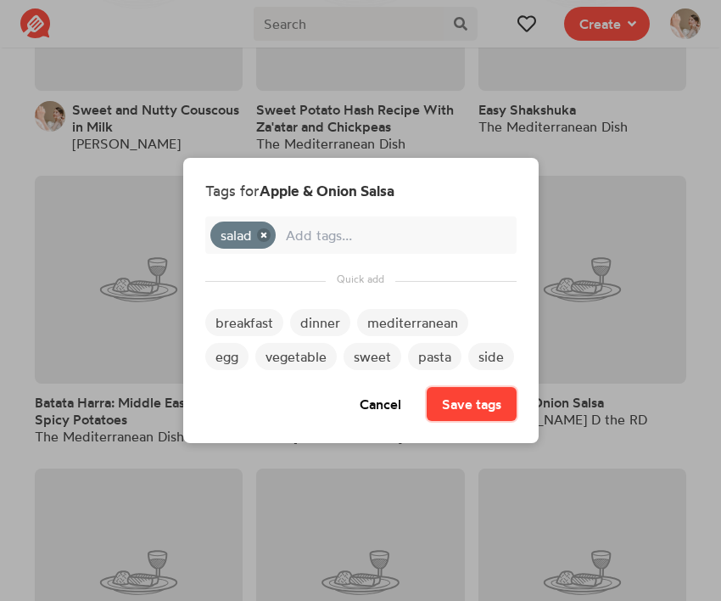
click at [456, 412] on button "Save tags" at bounding box center [472, 404] width 90 height 34
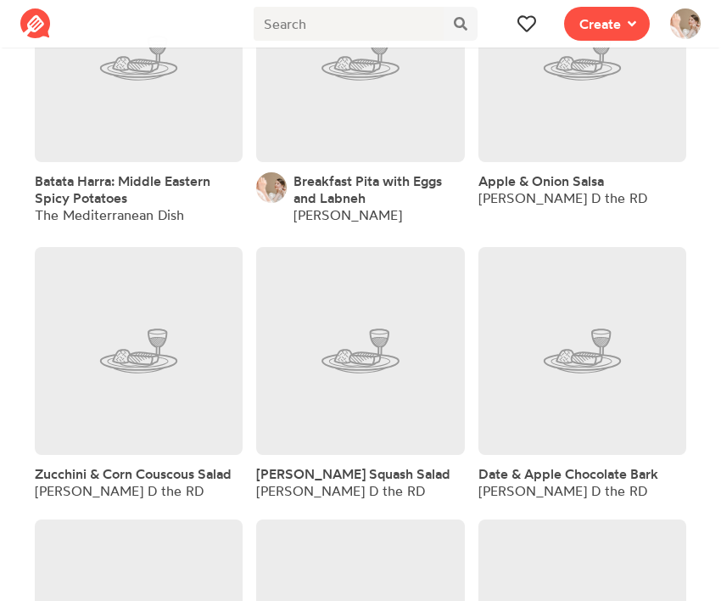
scroll to position [573, 0]
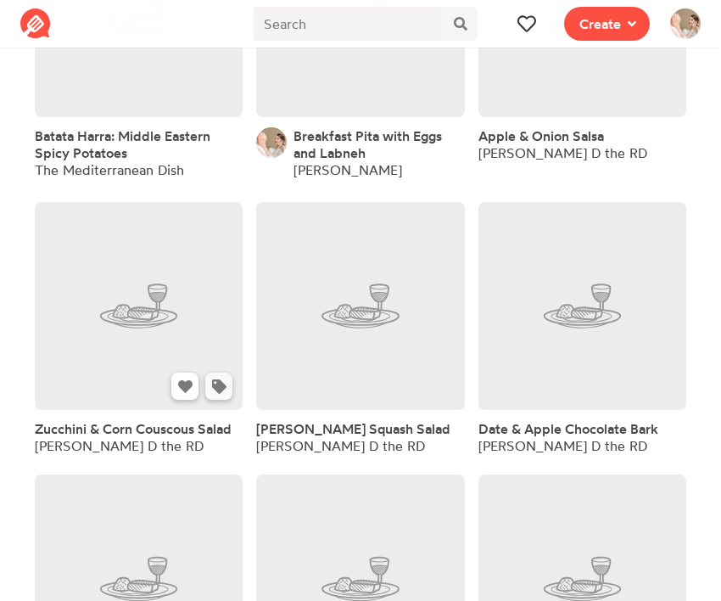
click at [222, 393] on icon at bounding box center [219, 386] width 14 height 14
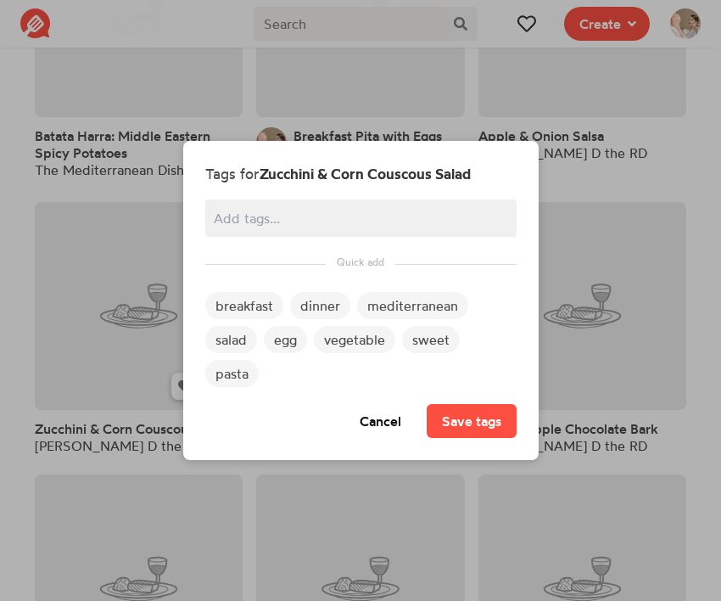
scroll to position [0, 0]
click at [240, 340] on span "salad" at bounding box center [231, 339] width 52 height 27
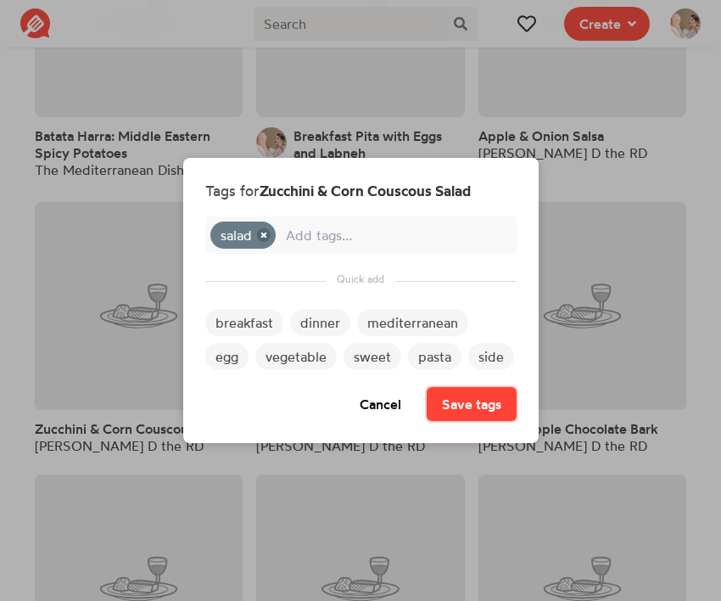
click at [474, 406] on button "Save tags" at bounding box center [472, 404] width 90 height 34
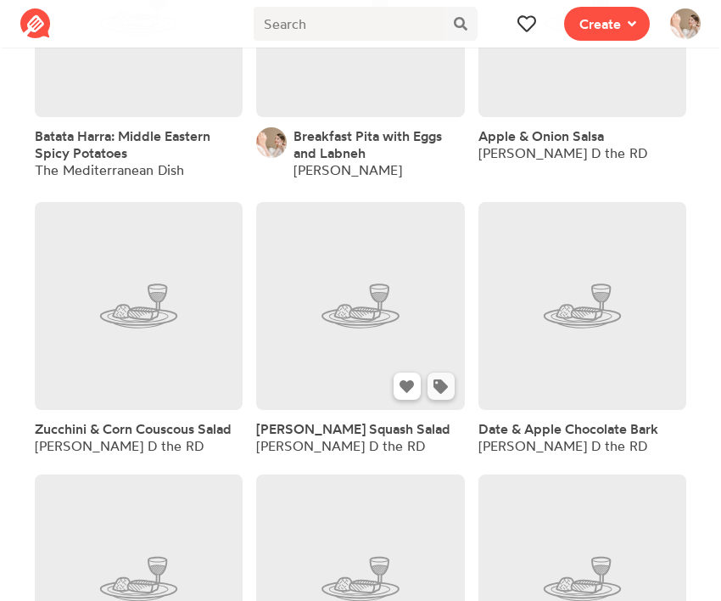
click at [444, 385] on icon at bounding box center [441, 386] width 14 height 14
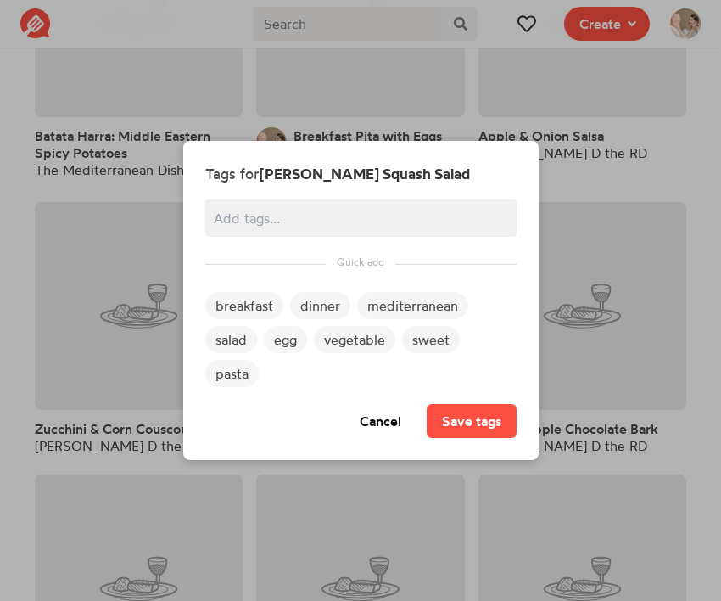
click at [237, 336] on span "salad" at bounding box center [231, 339] width 52 height 27
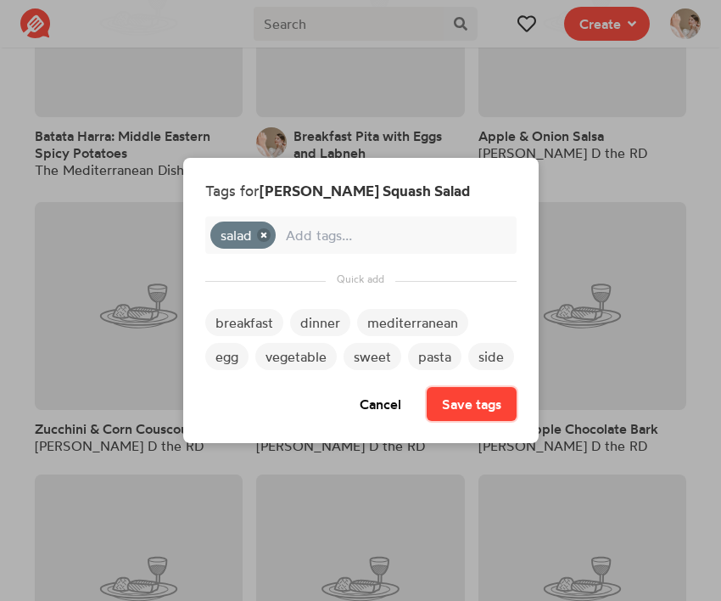
click at [466, 408] on button "Save tags" at bounding box center [472, 404] width 90 height 34
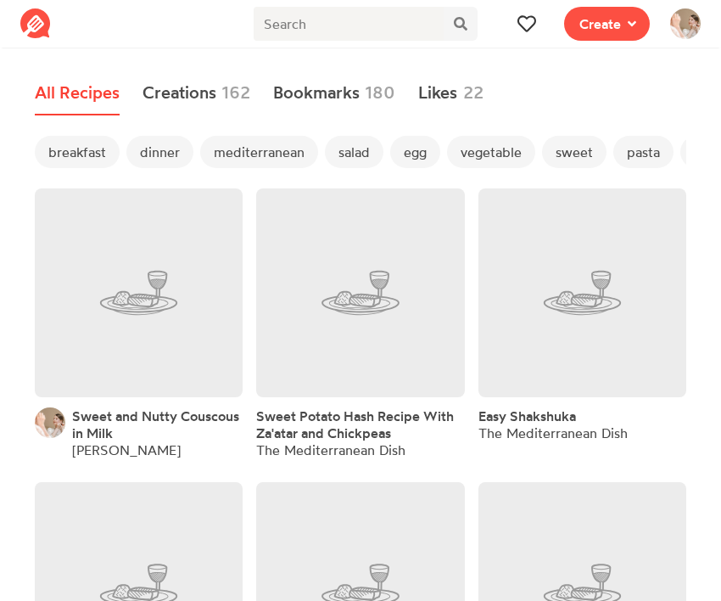
scroll to position [573, 0]
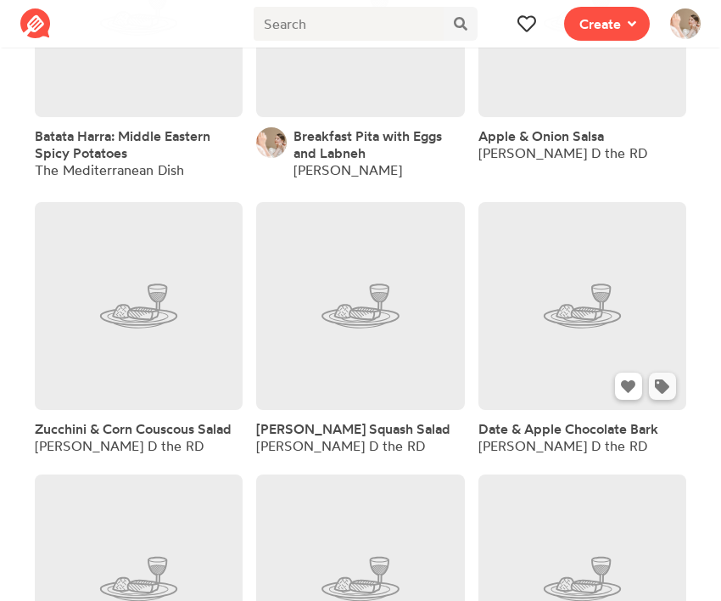
click at [670, 398] on button at bounding box center [662, 385] width 27 height 27
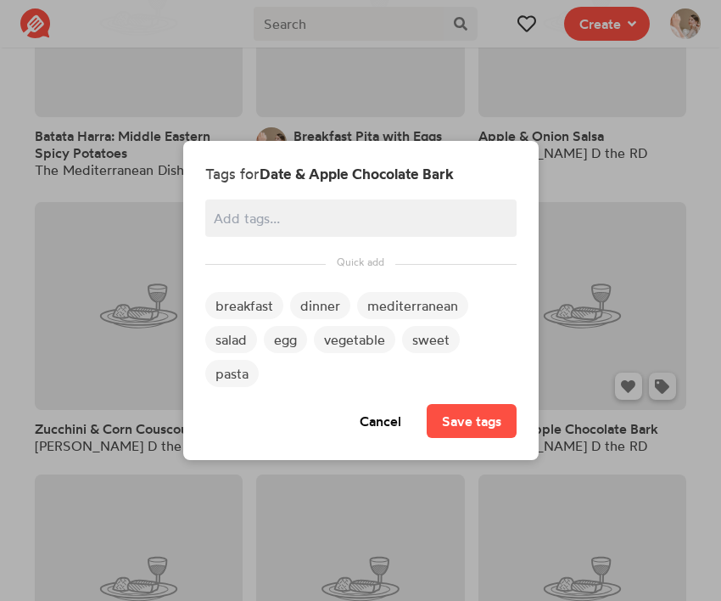
scroll to position [0, 0]
click at [393, 304] on span "mediterranean" at bounding box center [412, 305] width 111 height 27
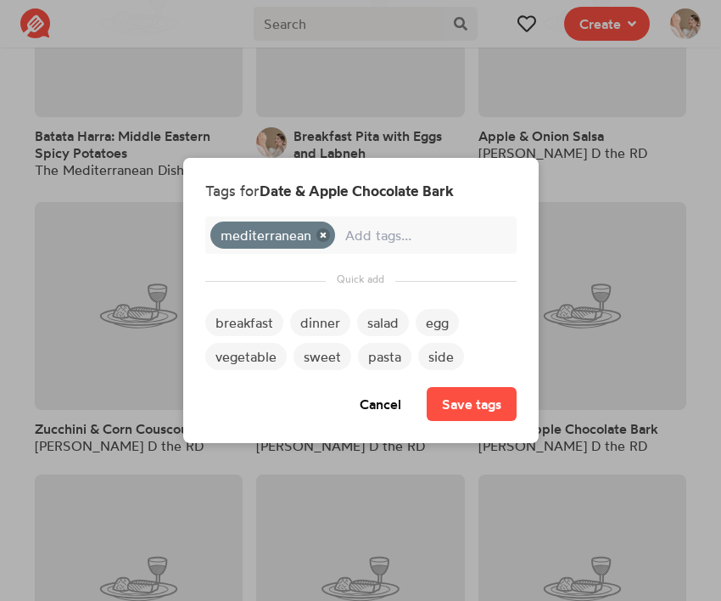
click at [311, 350] on span "sweet" at bounding box center [323, 356] width 58 height 27
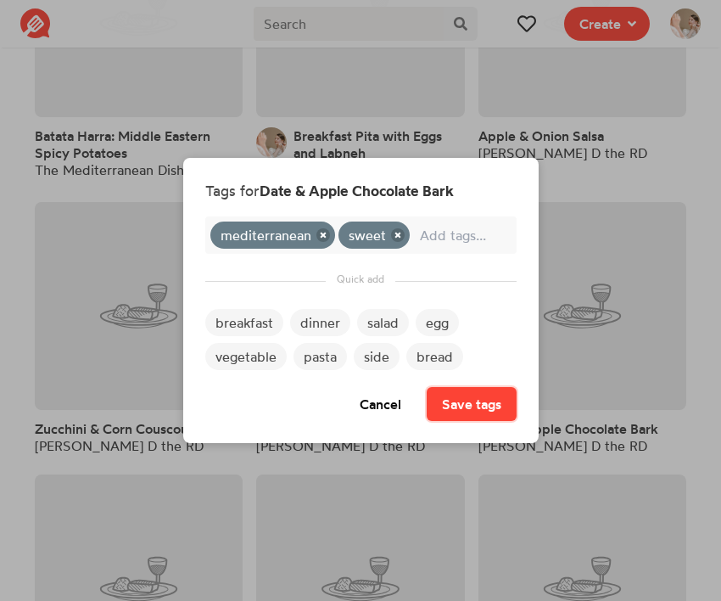
click at [485, 407] on button "Save tags" at bounding box center [472, 404] width 90 height 34
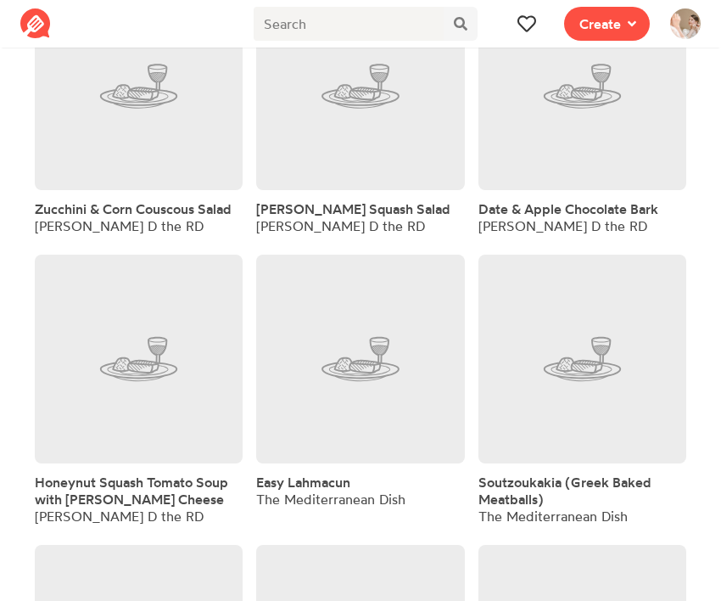
scroll to position [860, 0]
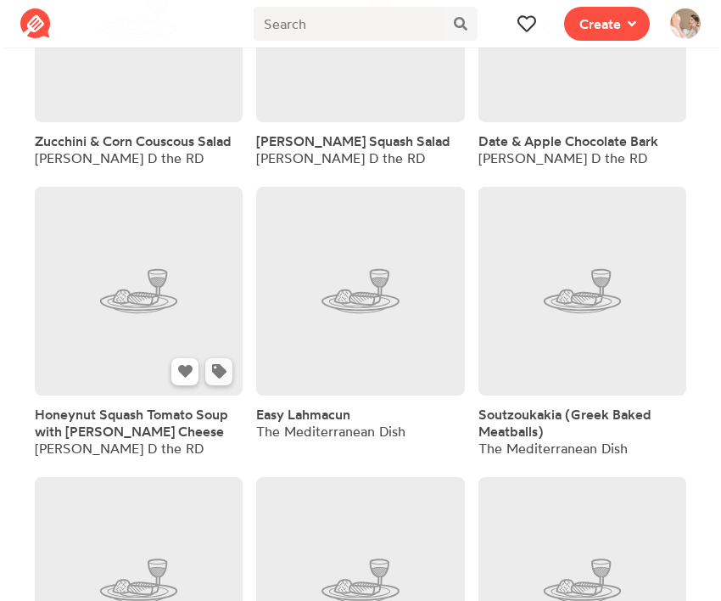
click at [225, 378] on icon at bounding box center [219, 371] width 14 height 14
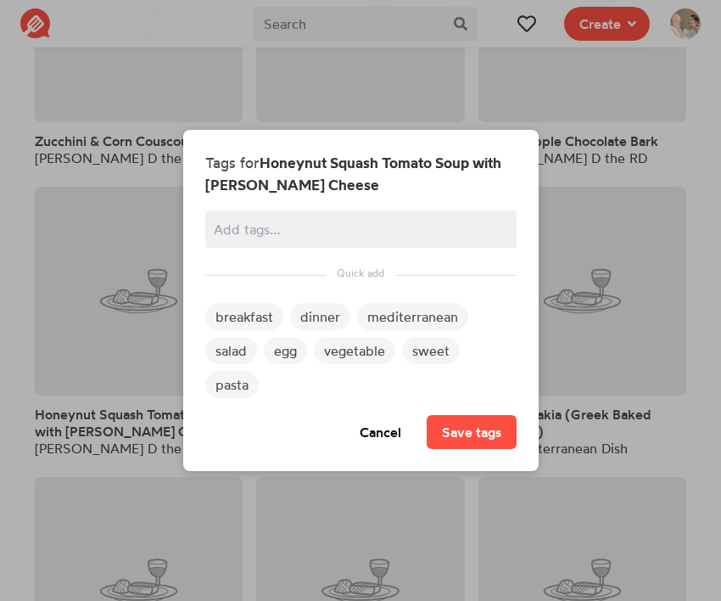
click at [318, 316] on span "dinner" at bounding box center [320, 316] width 60 height 27
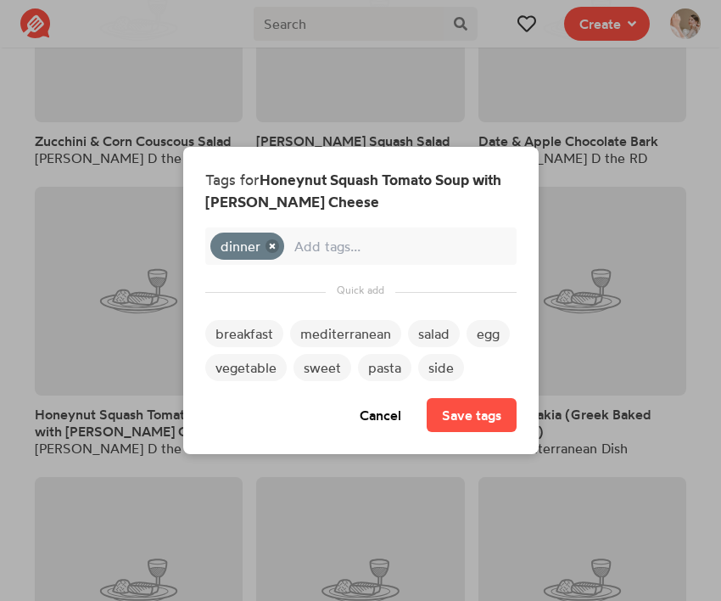
click at [328, 333] on span "mediterranean" at bounding box center [345, 333] width 111 height 27
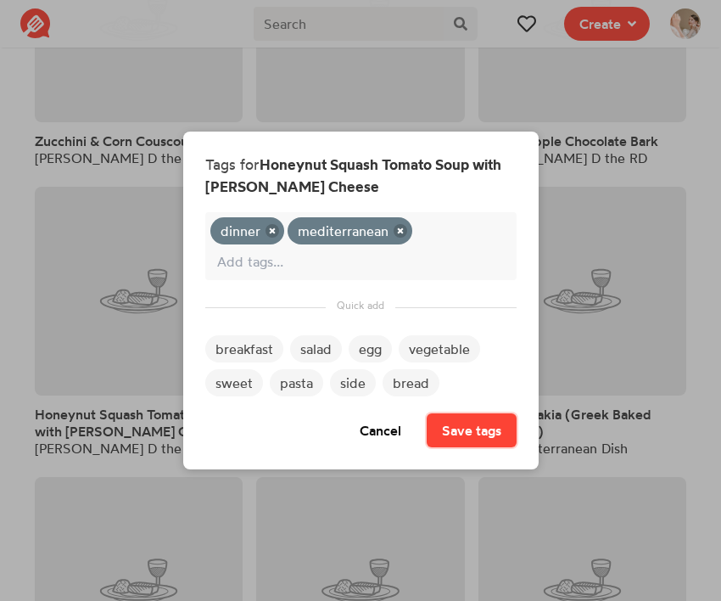
click at [436, 420] on button "Save tags" at bounding box center [472, 430] width 90 height 34
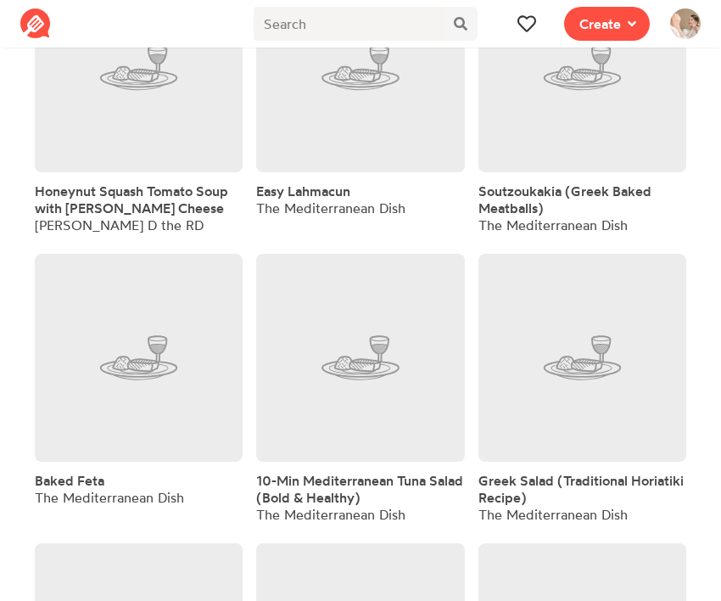
scroll to position [1084, 0]
click at [442, 154] on icon at bounding box center [441, 147] width 14 height 14
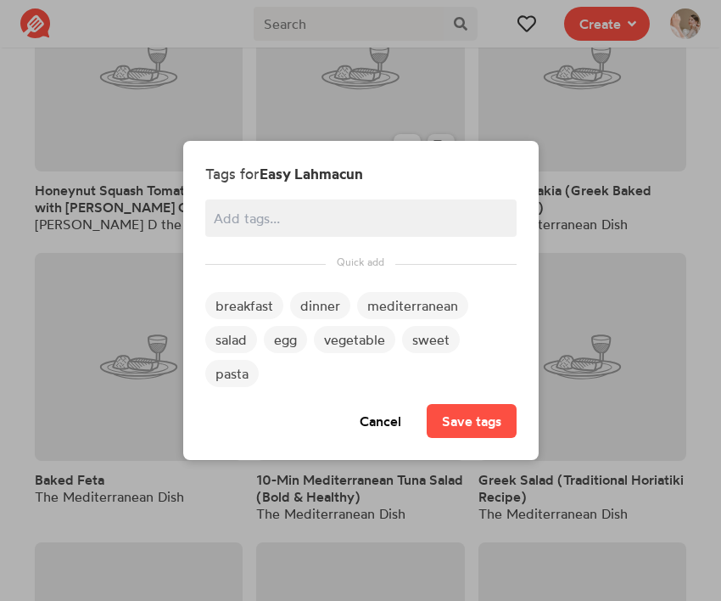
scroll to position [0, 0]
click at [222, 339] on span "salad" at bounding box center [231, 339] width 52 height 27
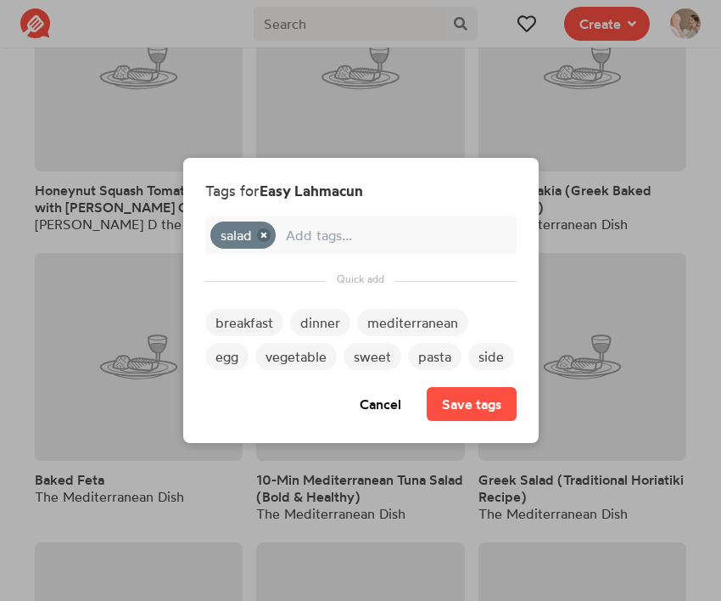
click at [420, 297] on div "breakfast dinner mediterranean egg vegetable sweet pasta side" at bounding box center [360, 329] width 311 height 97
click at [420, 312] on span "mediterranean" at bounding box center [412, 322] width 111 height 27
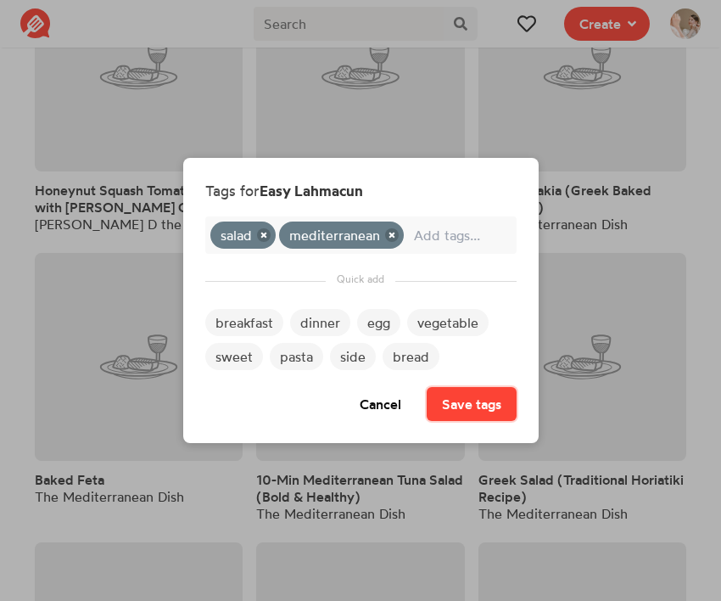
click at [448, 395] on button "Save tags" at bounding box center [472, 404] width 90 height 34
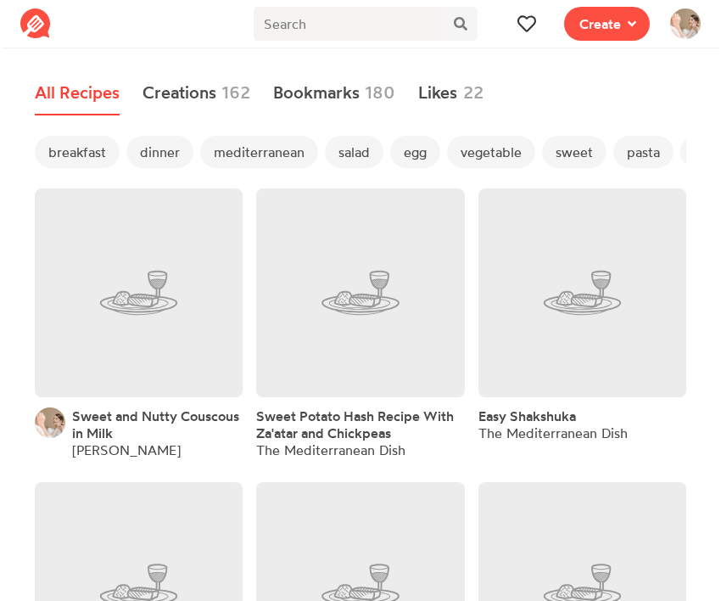
scroll to position [1084, 0]
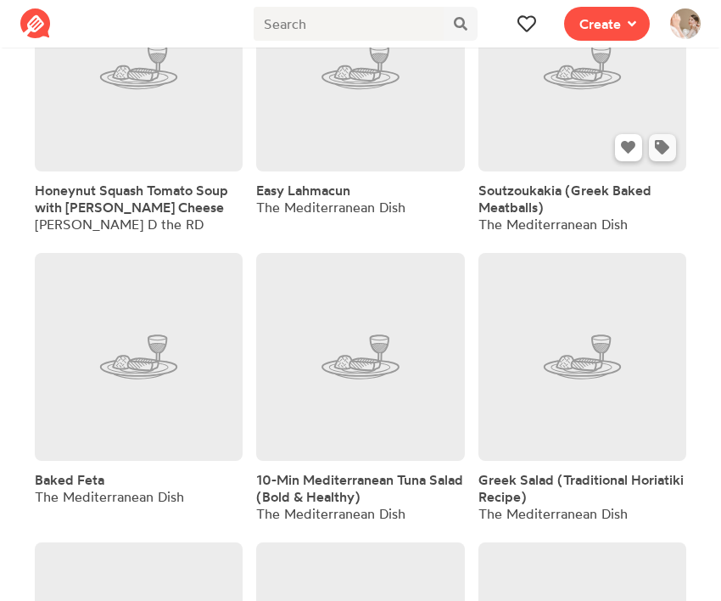
click at [661, 153] on icon at bounding box center [662, 147] width 14 height 14
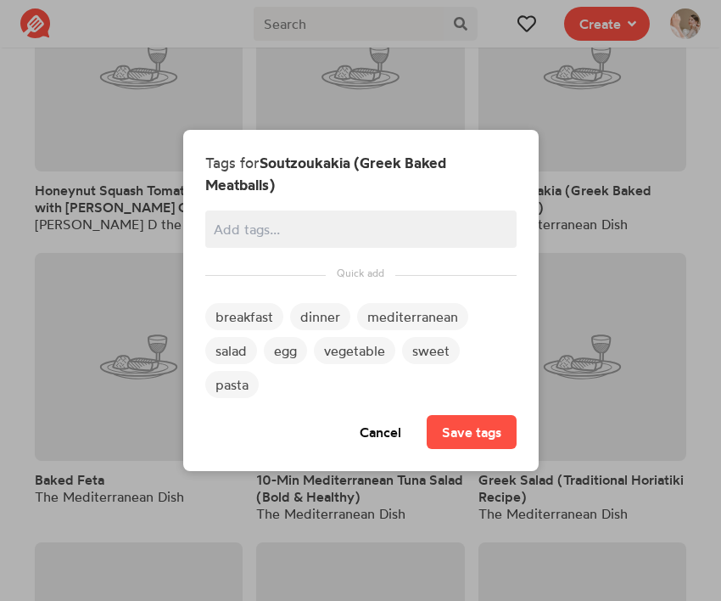
click at [313, 326] on span "dinner" at bounding box center [320, 316] width 60 height 27
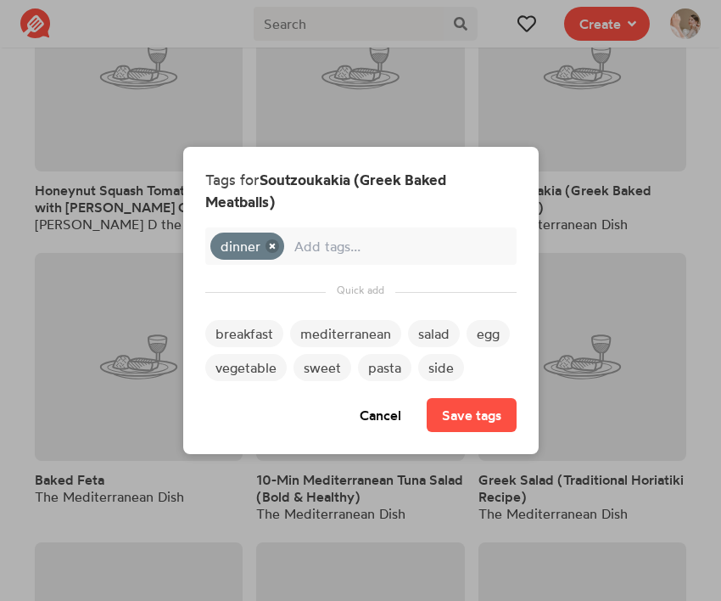
click at [327, 333] on span "mediterranean" at bounding box center [345, 333] width 111 height 27
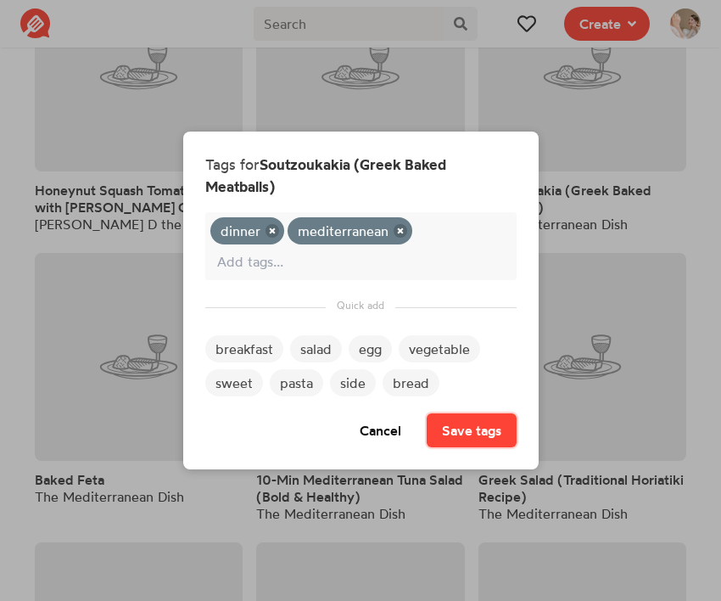
click at [452, 436] on button "Save tags" at bounding box center [472, 430] width 90 height 34
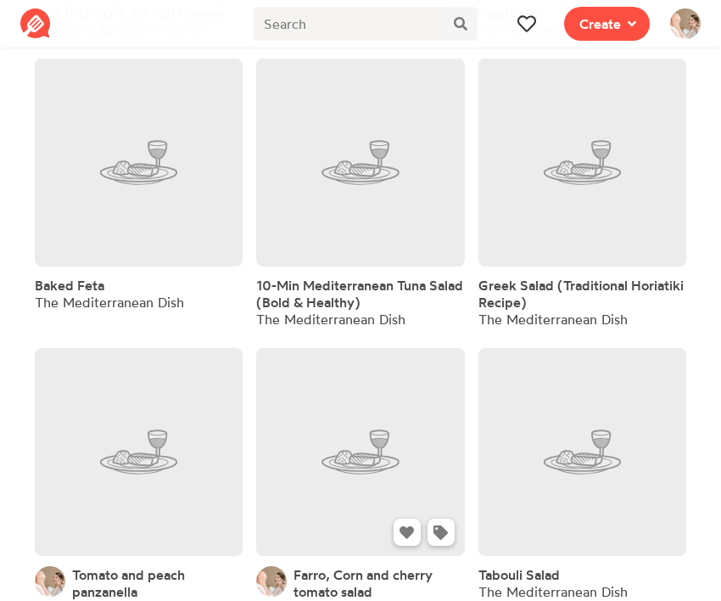
scroll to position [1291, 0]
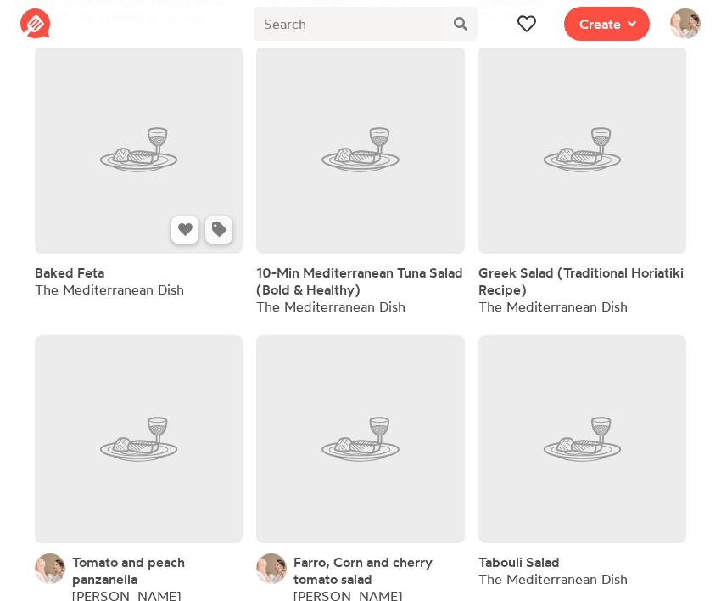
click at [219, 236] on icon at bounding box center [219, 229] width 14 height 14
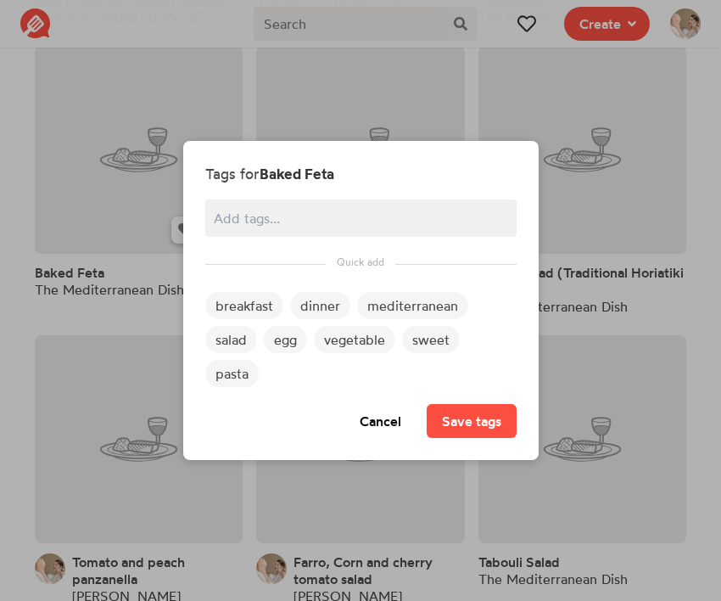
scroll to position [0, 0]
click at [384, 307] on span "mediterranean" at bounding box center [412, 305] width 111 height 27
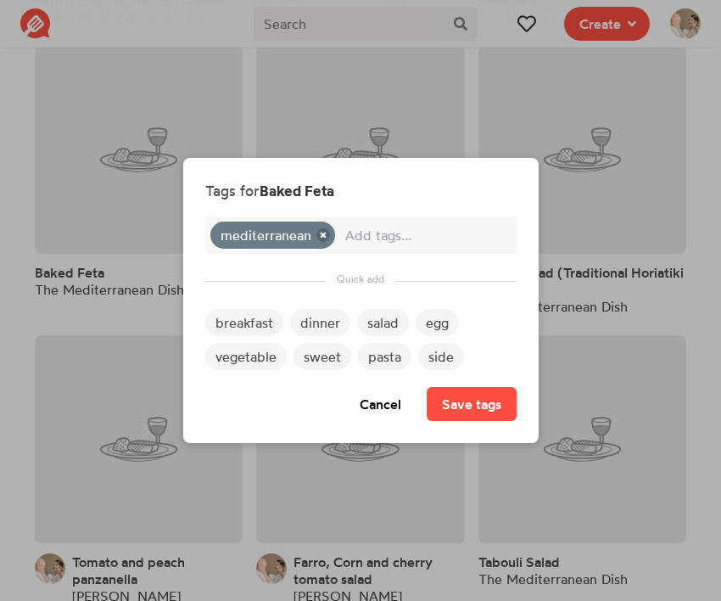
click at [263, 349] on span "vegetable" at bounding box center [245, 356] width 81 height 27
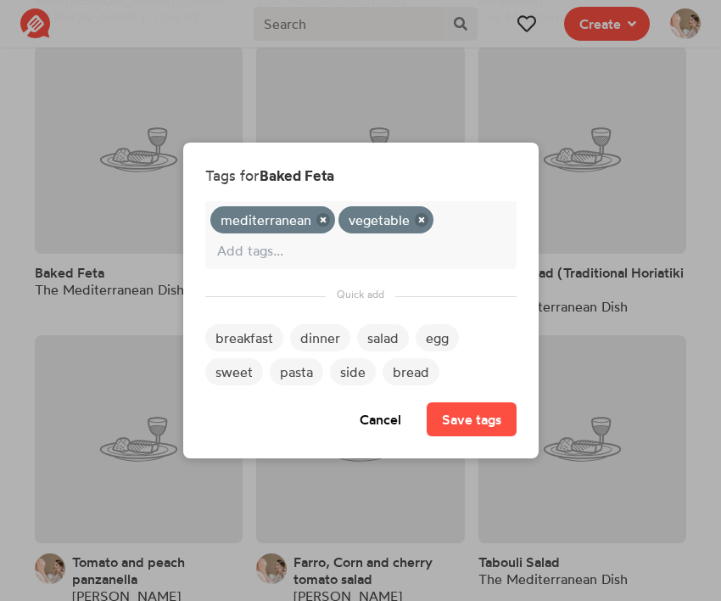
click at [348, 363] on span "side" at bounding box center [353, 371] width 46 height 27
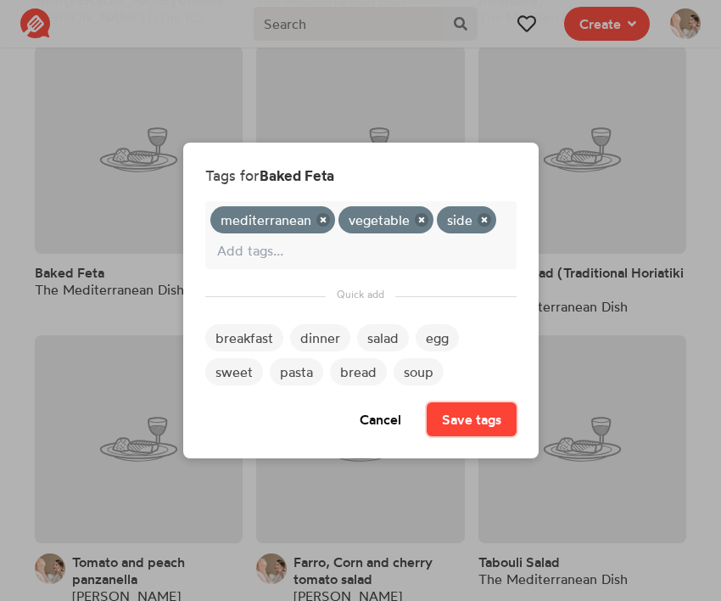
click at [456, 427] on button "Save tags" at bounding box center [472, 419] width 90 height 34
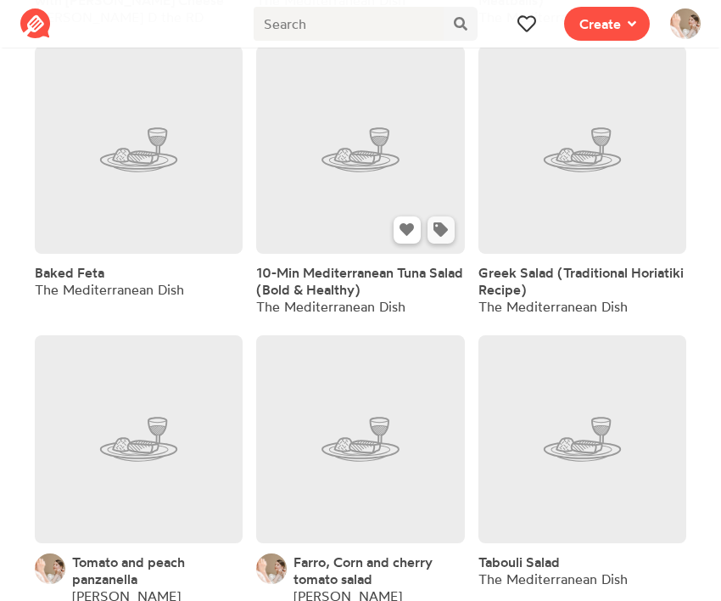
click at [436, 236] on icon at bounding box center [441, 229] width 14 height 14
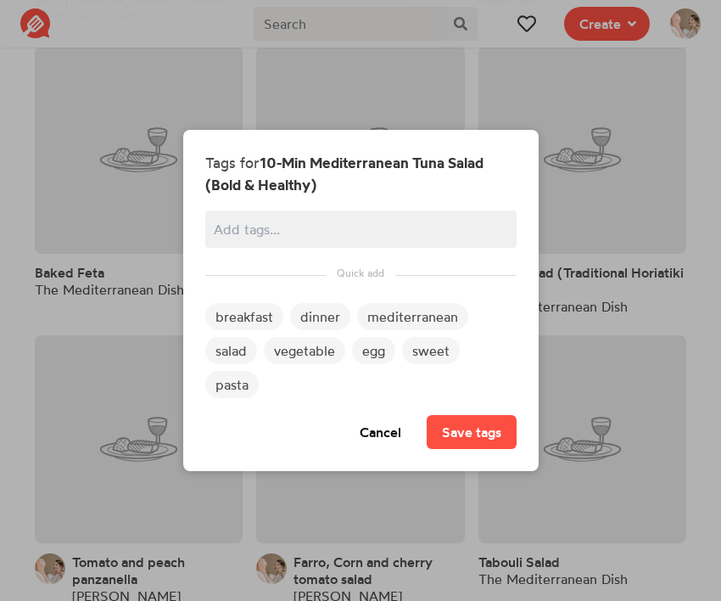
scroll to position [0, 0]
click at [378, 312] on span "mediterranean" at bounding box center [412, 316] width 111 height 27
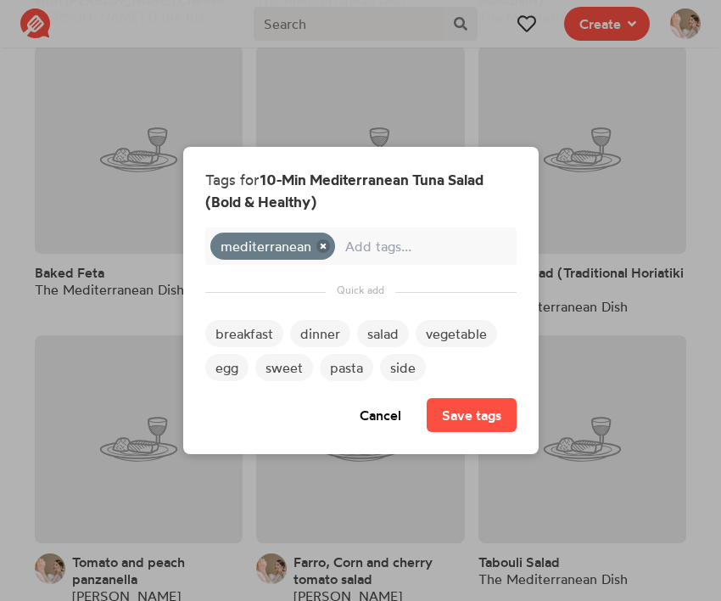
click at [324, 336] on span "dinner" at bounding box center [320, 333] width 60 height 27
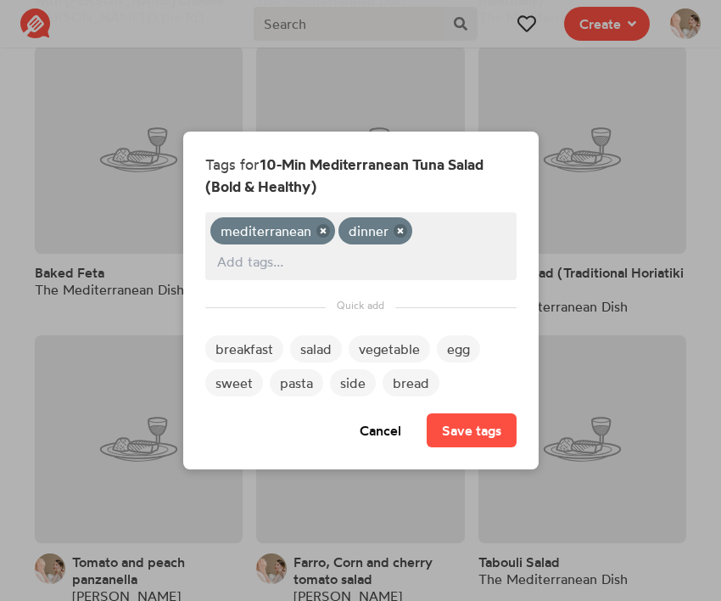
click at [428, 262] on input "text" at bounding box center [361, 261] width 288 height 22
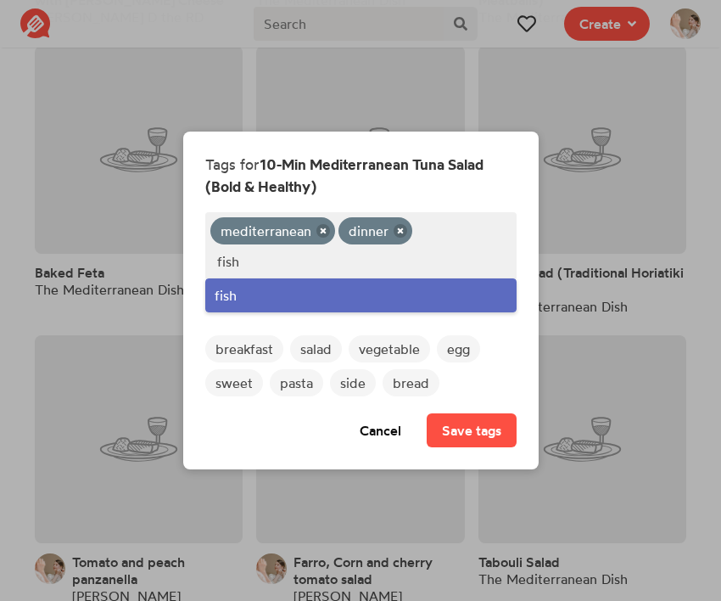
type input "fish"
click at [348, 292] on div "fish" at bounding box center [360, 295] width 311 height 34
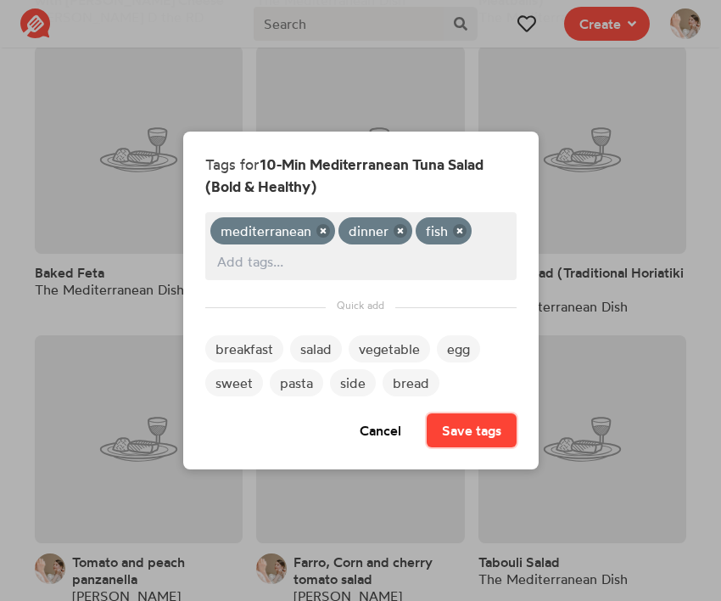
click at [478, 417] on button "Save tags" at bounding box center [472, 430] width 90 height 34
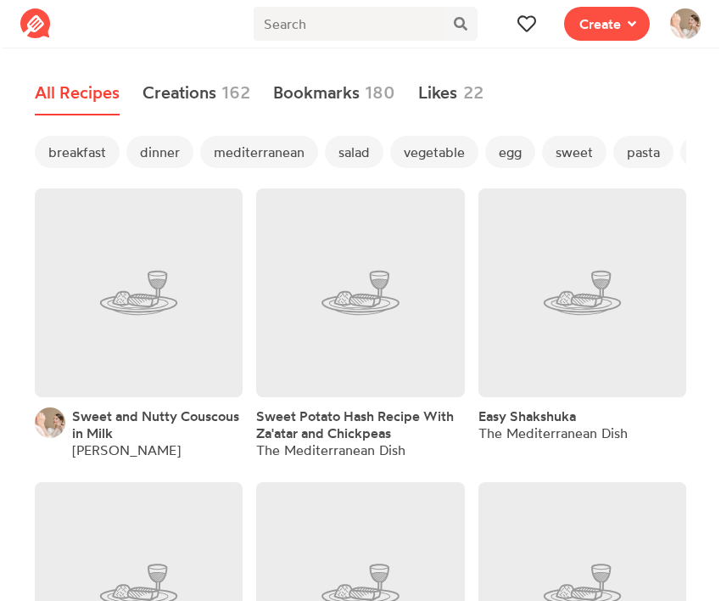
scroll to position [1291, 0]
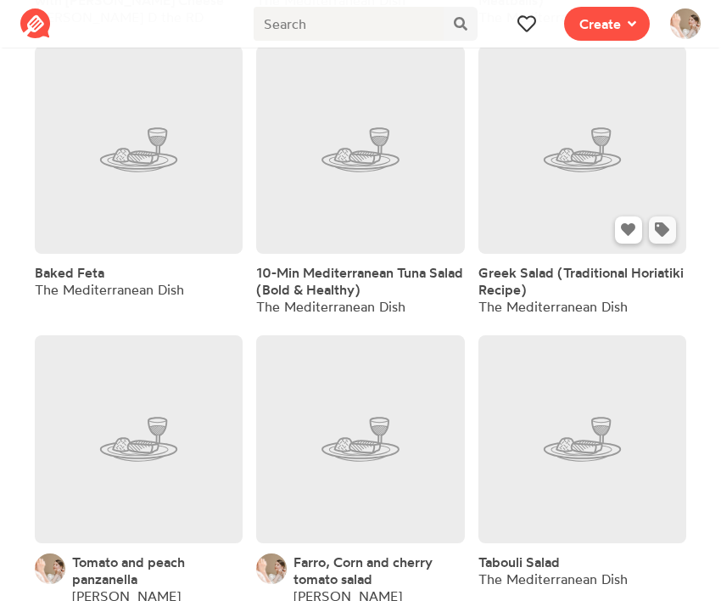
click at [662, 234] on icon at bounding box center [662, 229] width 14 height 14
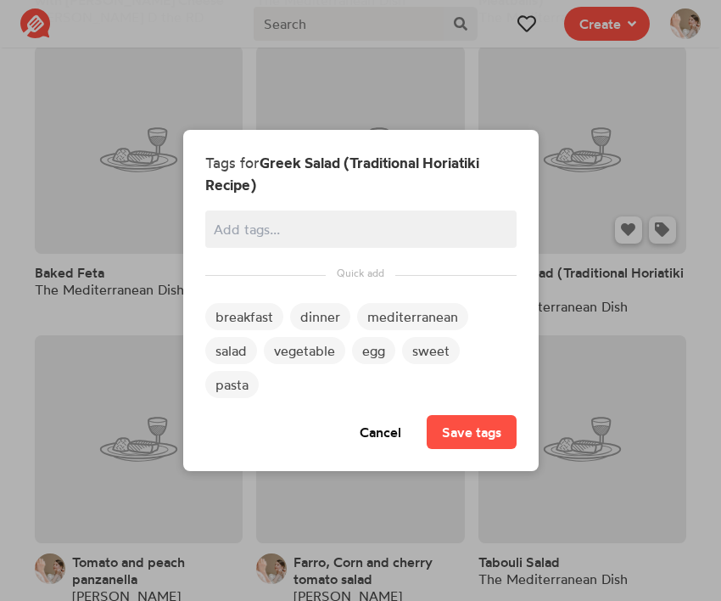
scroll to position [0, 0]
click at [245, 348] on span "salad" at bounding box center [231, 350] width 52 height 27
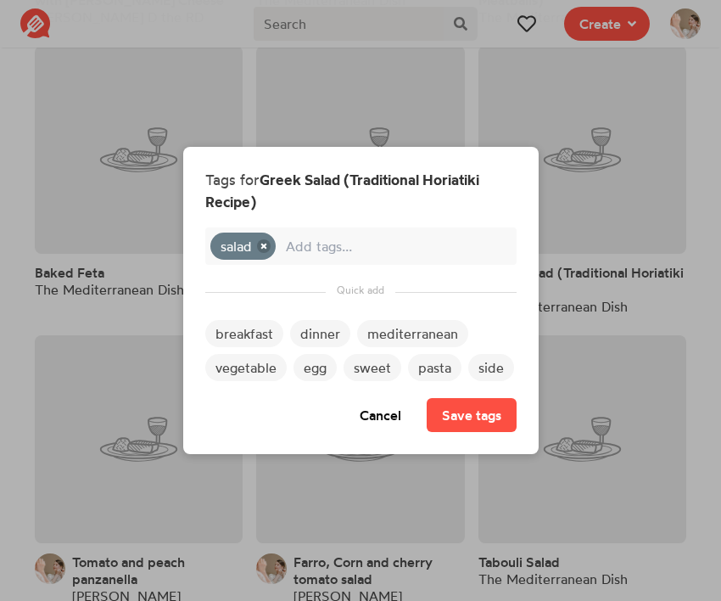
click at [401, 335] on span "mediterranean" at bounding box center [412, 333] width 111 height 27
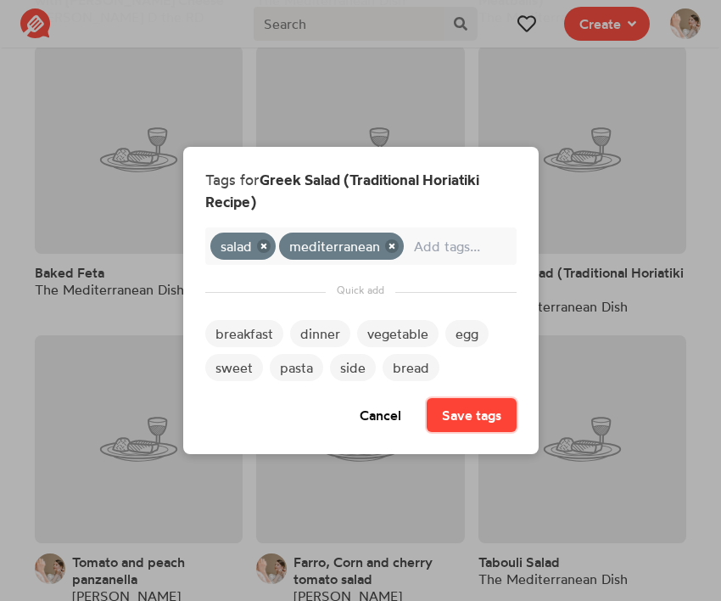
click at [445, 413] on button "Save tags" at bounding box center [472, 415] width 90 height 34
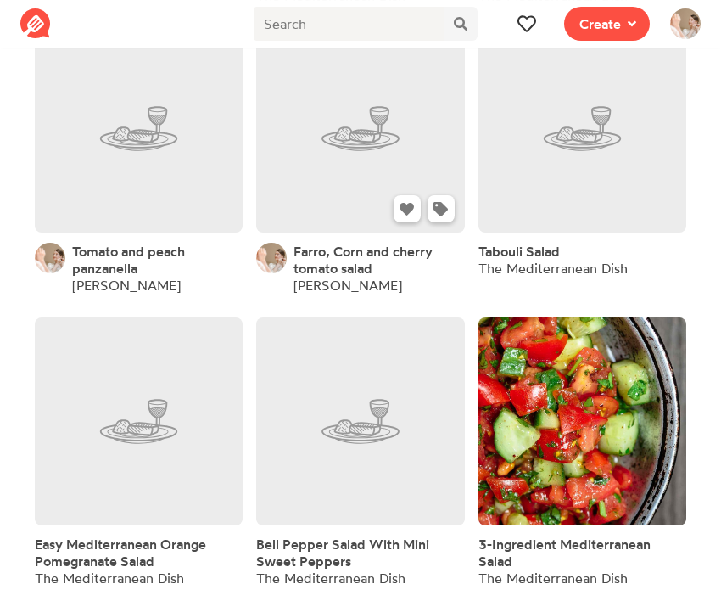
scroll to position [1603, 0]
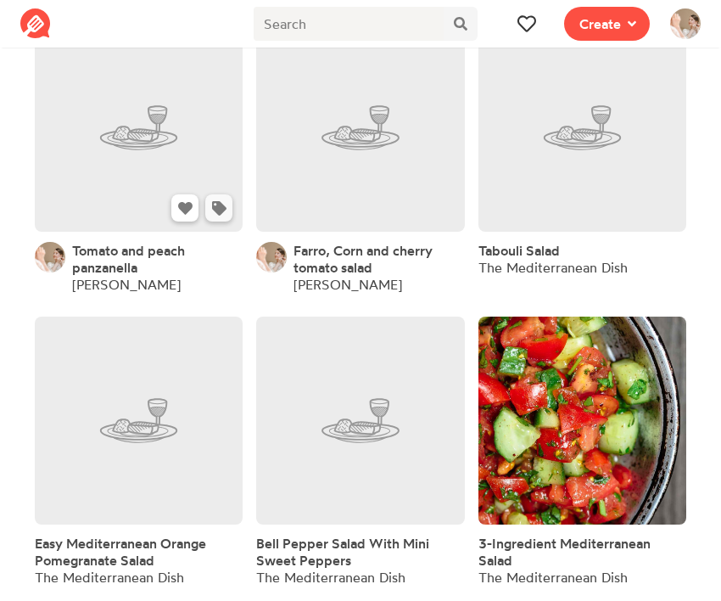
click at [222, 213] on icon at bounding box center [219, 208] width 14 height 14
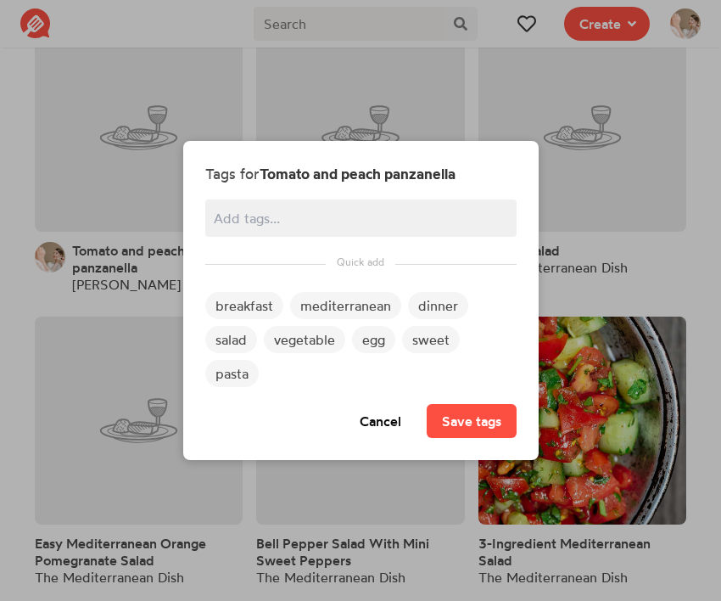
click at [316, 311] on span "mediterranean" at bounding box center [345, 305] width 111 height 27
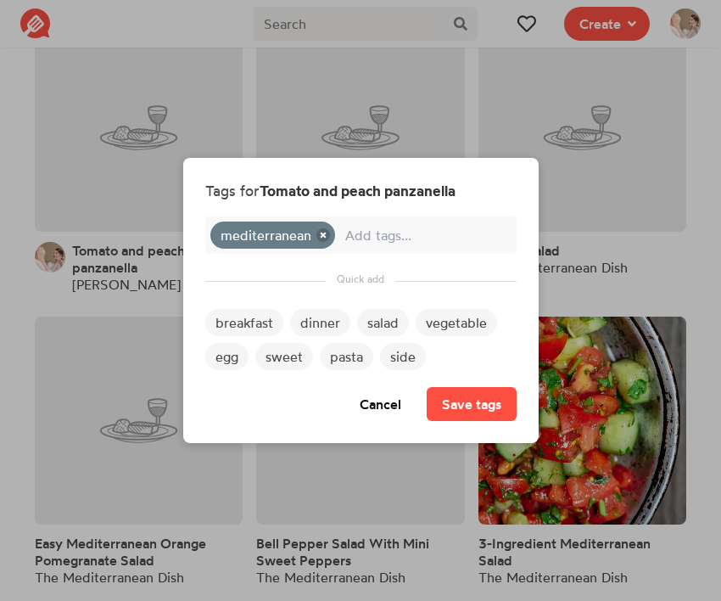
click at [389, 325] on span "salad" at bounding box center [383, 322] width 52 height 27
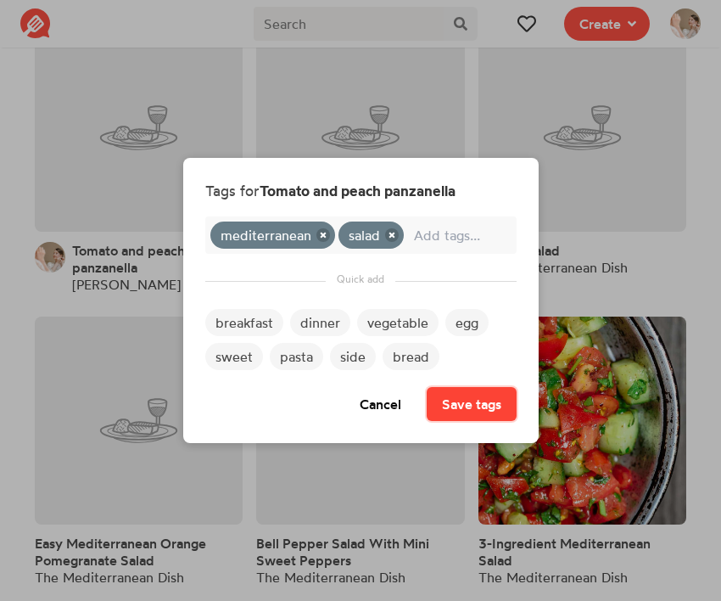
click at [450, 404] on button "Save tags" at bounding box center [472, 404] width 90 height 34
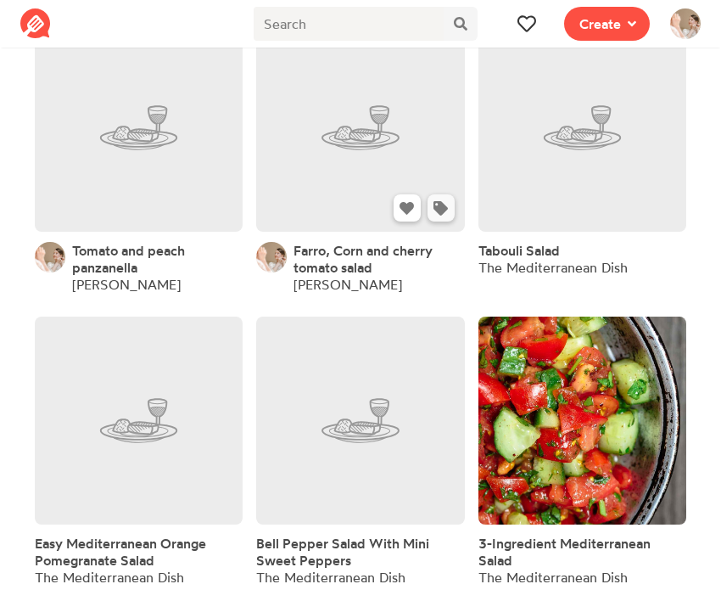
click at [444, 216] on icon at bounding box center [441, 208] width 14 height 14
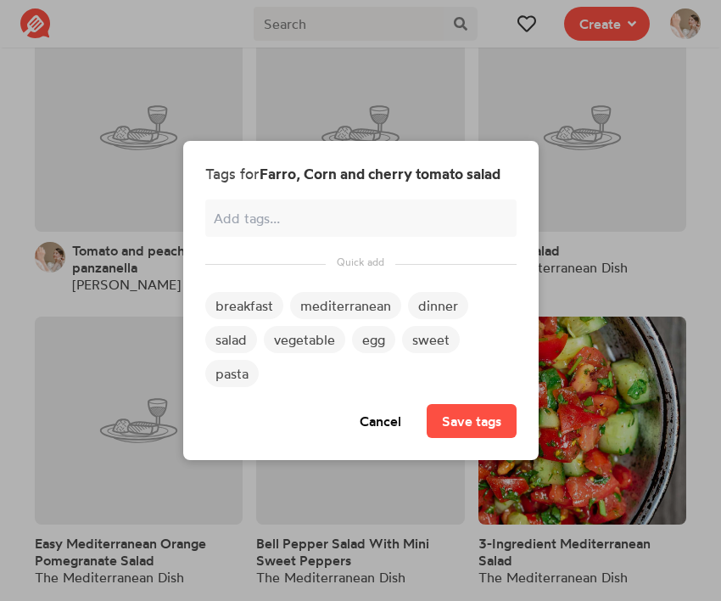
click at [336, 300] on span "mediterranean" at bounding box center [345, 305] width 111 height 27
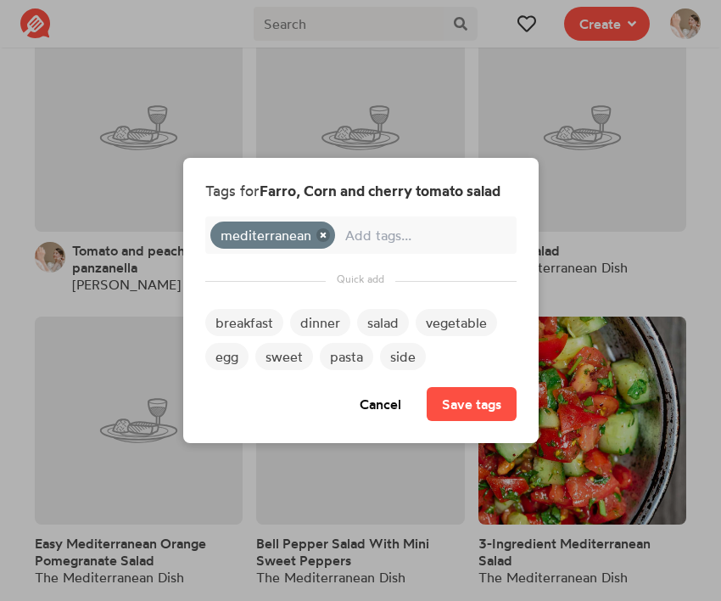
click at [389, 329] on span "salad" at bounding box center [383, 322] width 52 height 27
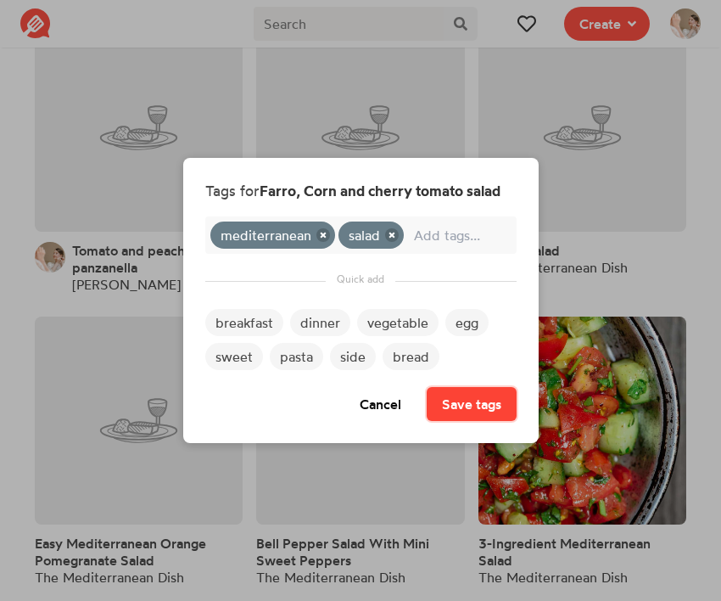
click at [439, 394] on button "Save tags" at bounding box center [472, 404] width 90 height 34
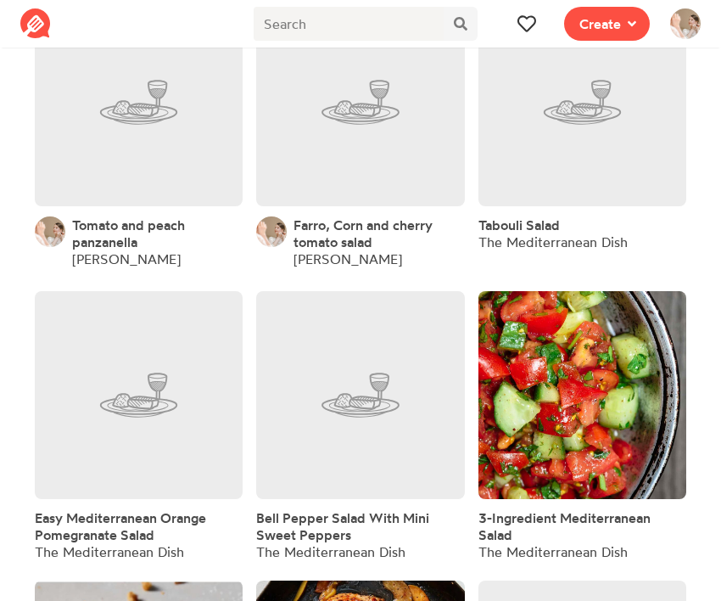
scroll to position [1630, 0]
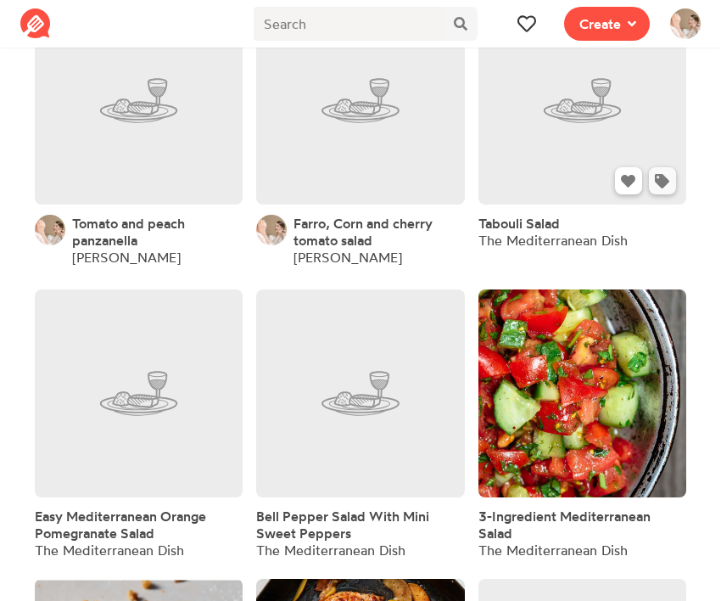
click at [657, 188] on icon at bounding box center [662, 181] width 14 height 14
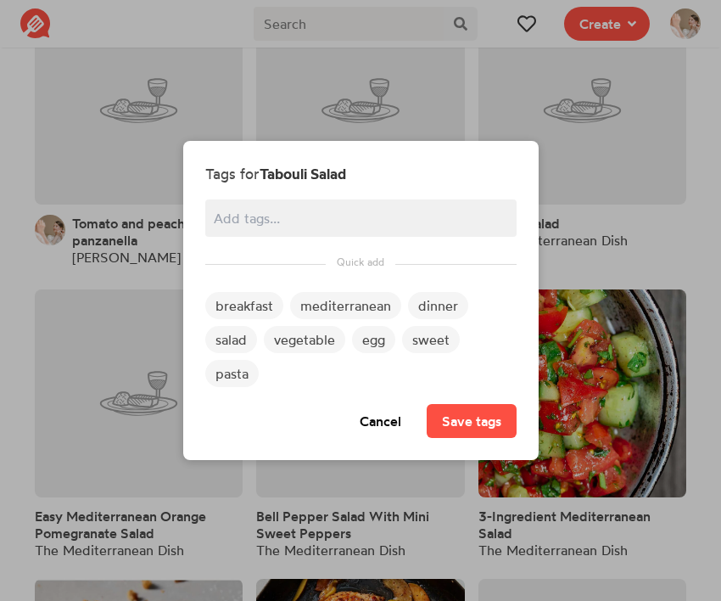
click at [331, 298] on span "mediterranean" at bounding box center [345, 305] width 111 height 27
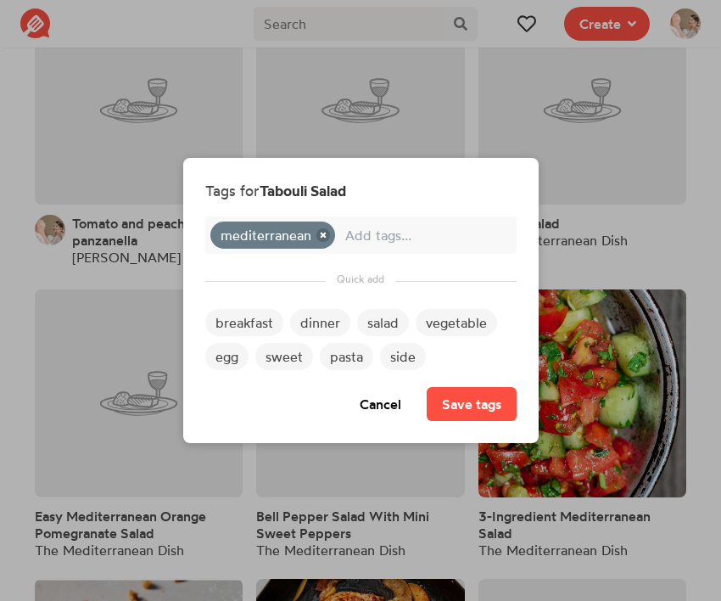
click at [388, 333] on span "salad" at bounding box center [383, 322] width 52 height 27
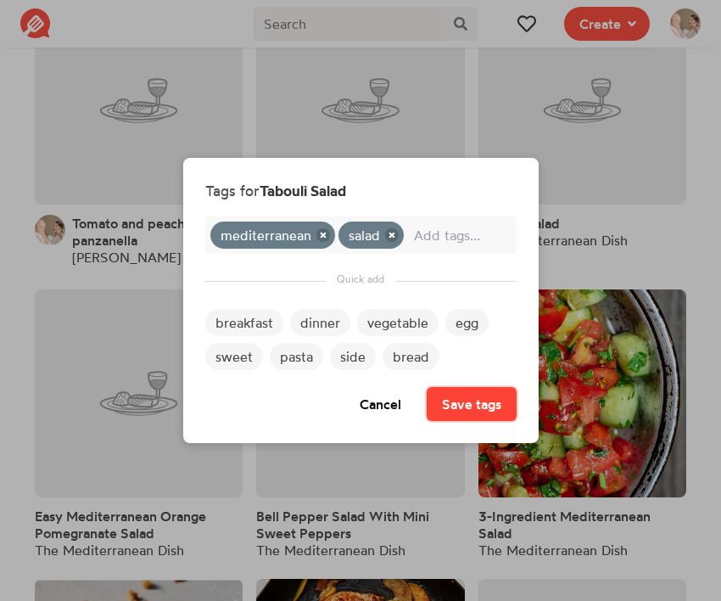
click at [437, 412] on button "Save tags" at bounding box center [472, 404] width 90 height 34
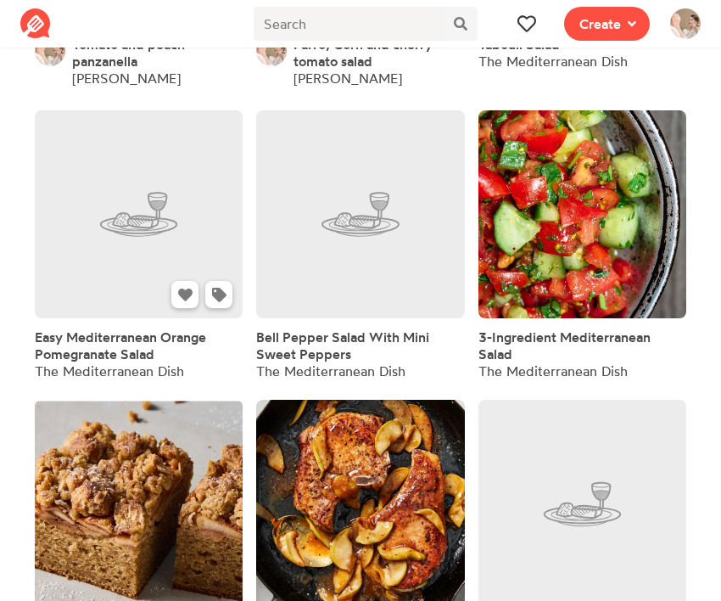
scroll to position [1837, 0]
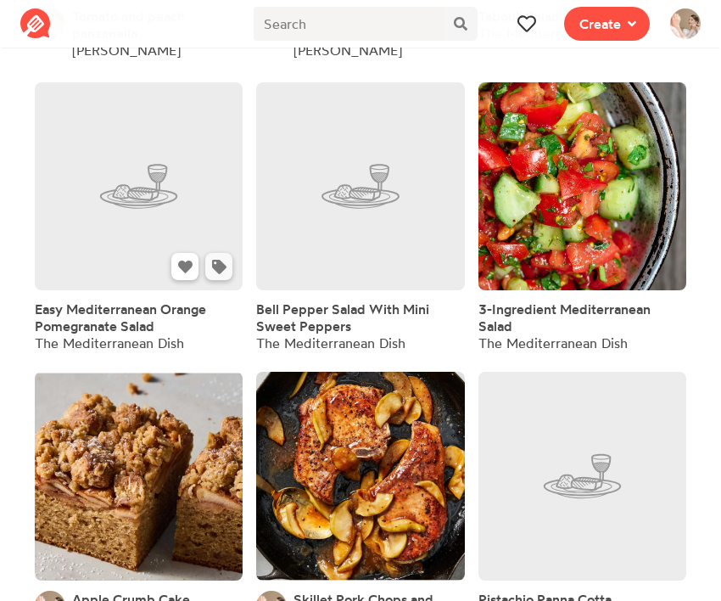
click at [218, 274] on icon at bounding box center [219, 267] width 14 height 14
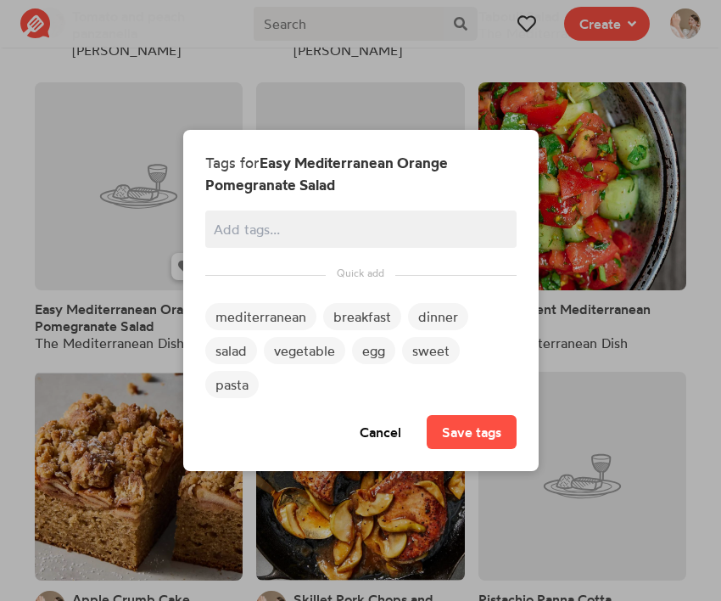
scroll to position [0, 0]
click at [271, 333] on div "mediterranean breakfast dinner salad vegetable egg sweet pasta" at bounding box center [360, 354] width 311 height 102
click at [283, 321] on span "mediterranean" at bounding box center [260, 316] width 111 height 27
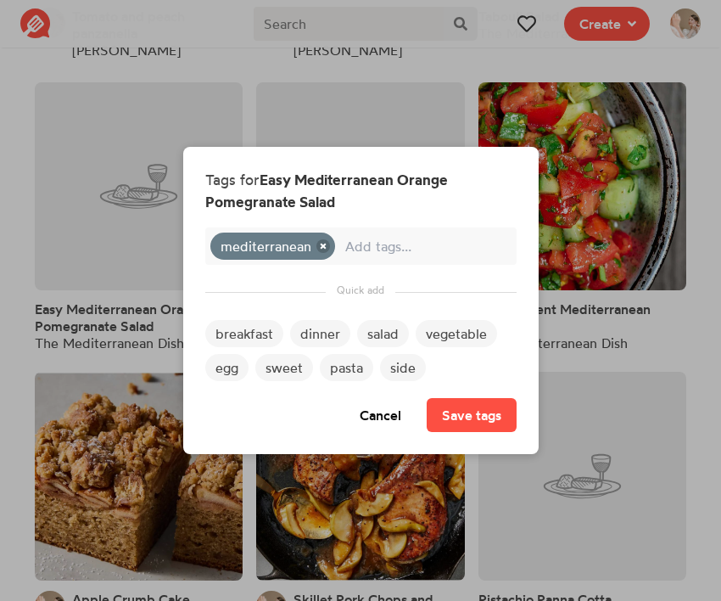
click at [384, 332] on span "salad" at bounding box center [383, 333] width 52 height 27
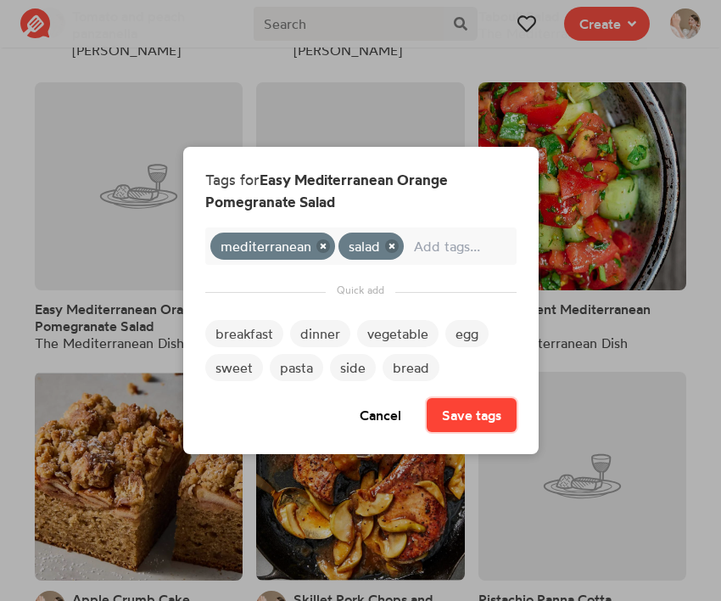
click at [480, 416] on button "Save tags" at bounding box center [472, 415] width 90 height 34
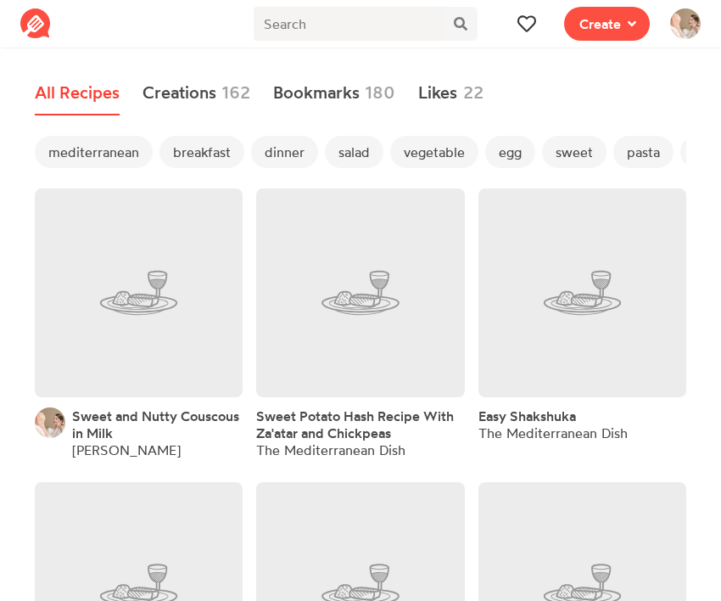
scroll to position [1837, 0]
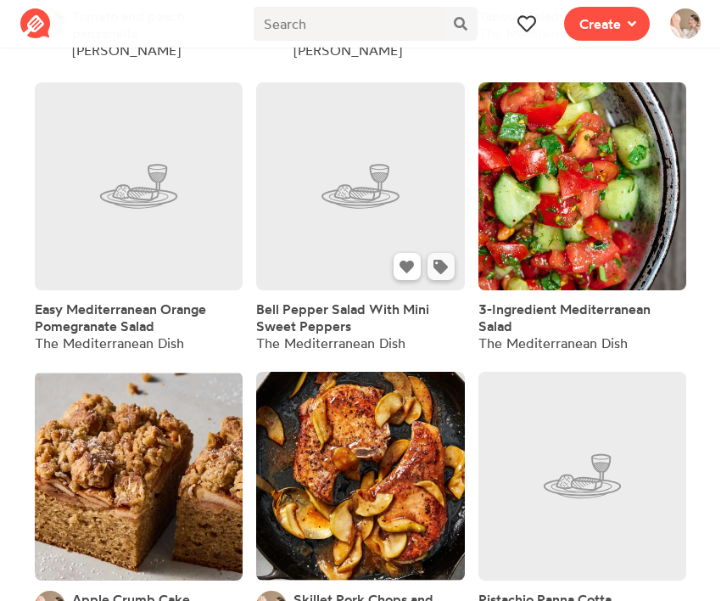
click at [439, 274] on icon at bounding box center [441, 267] width 14 height 14
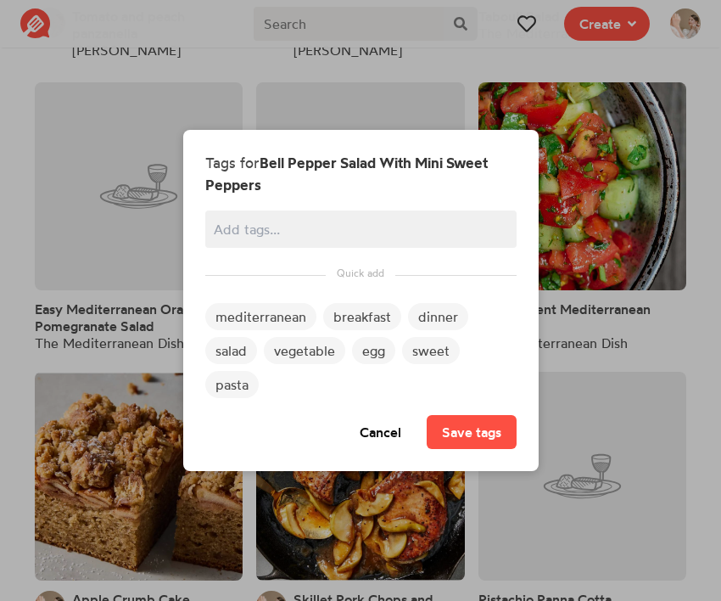
scroll to position [0, 0]
click at [290, 307] on span "mediterranean" at bounding box center [260, 316] width 111 height 27
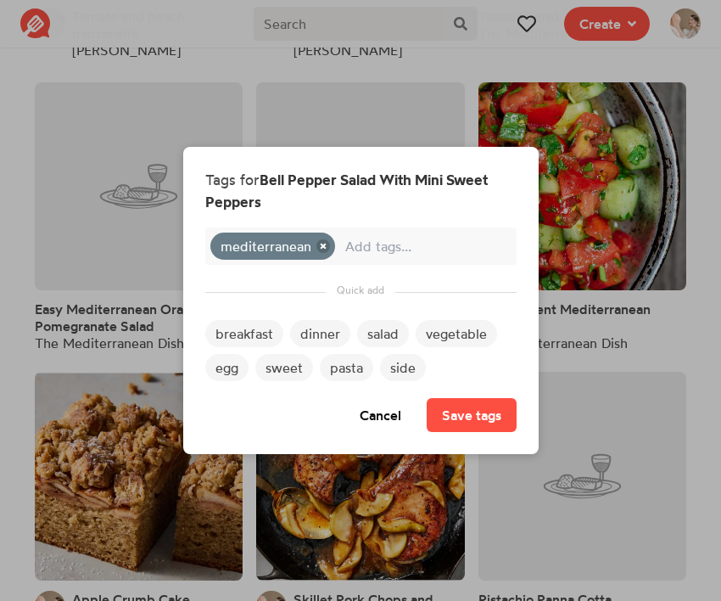
click at [390, 334] on span "salad" at bounding box center [383, 333] width 52 height 27
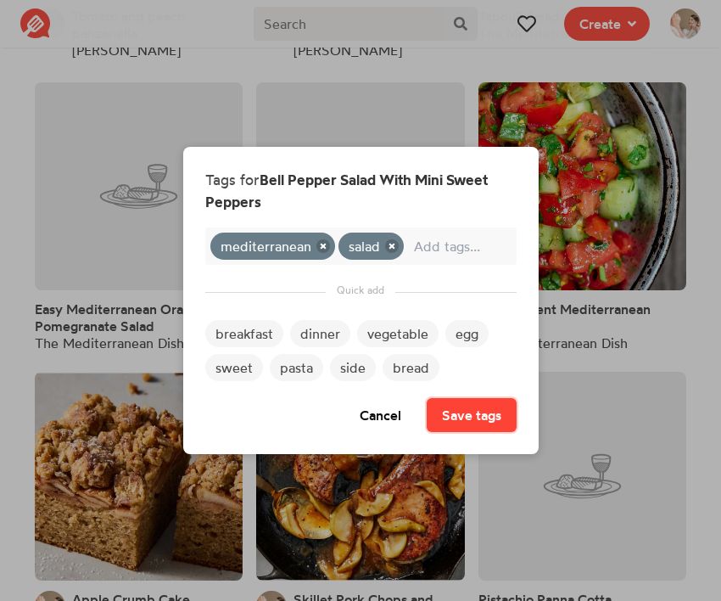
click at [459, 415] on button "Save tags" at bounding box center [472, 415] width 90 height 34
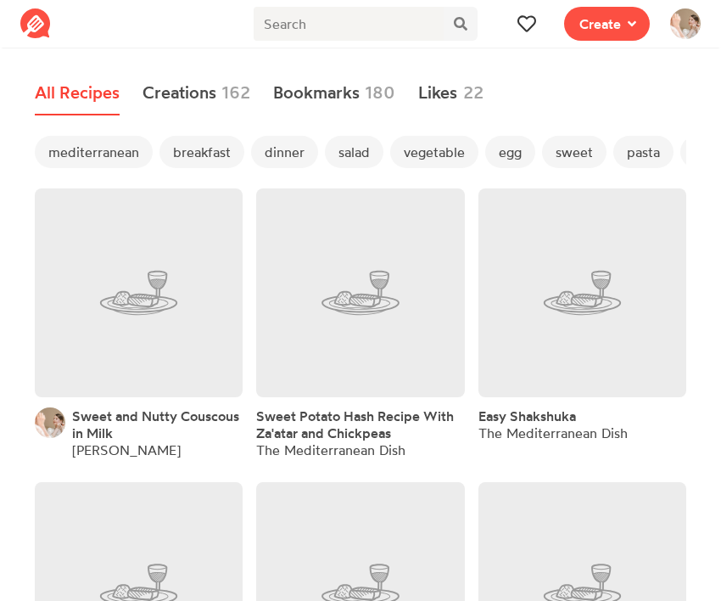
scroll to position [1837, 0]
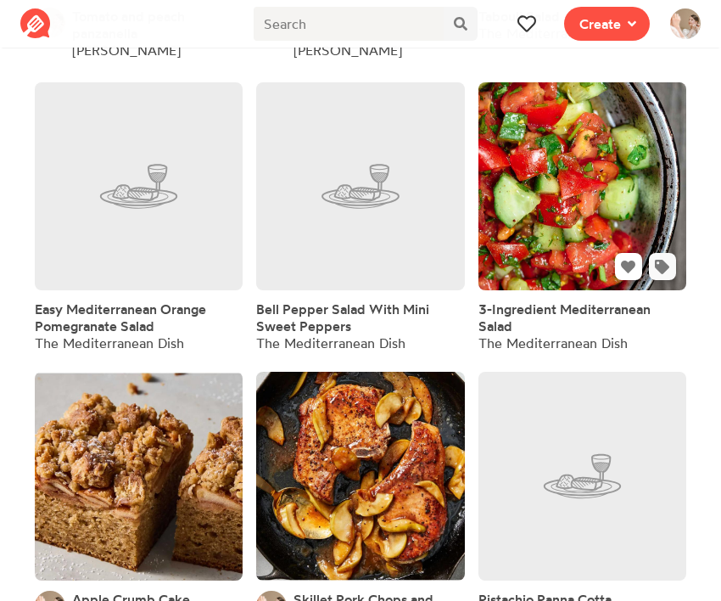
click at [668, 274] on icon at bounding box center [662, 267] width 14 height 14
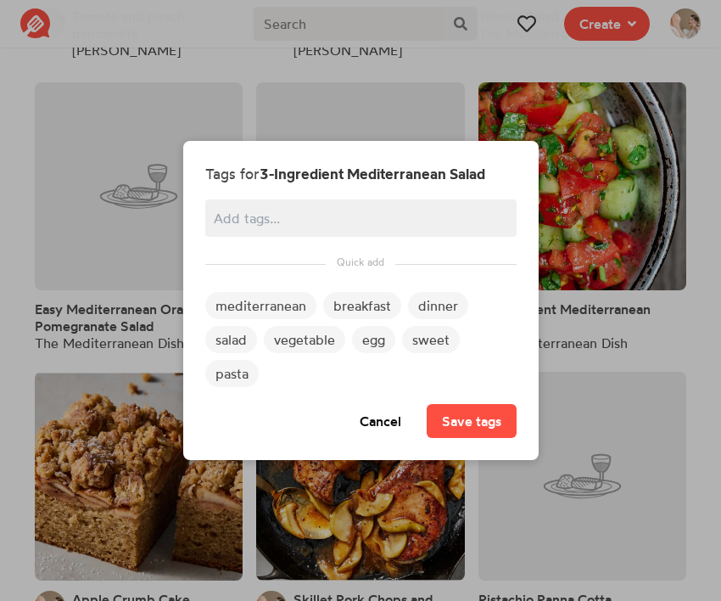
click at [277, 300] on span "mediterranean" at bounding box center [260, 305] width 111 height 27
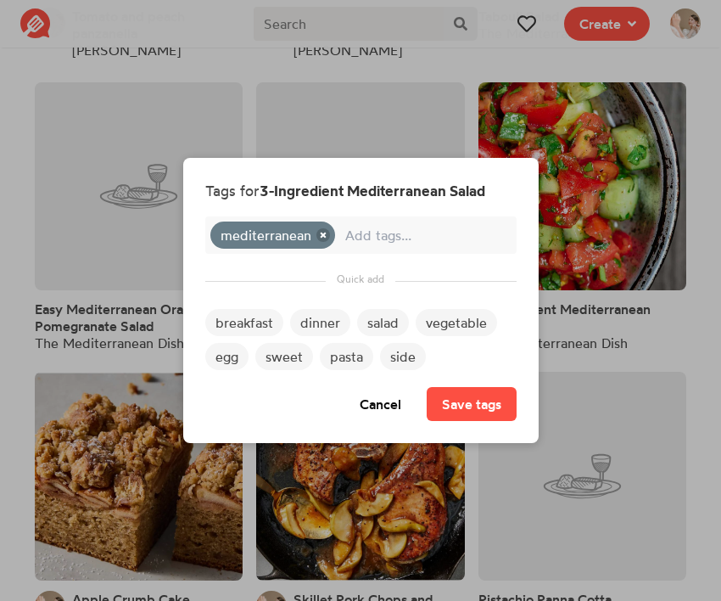
click at [371, 317] on span "salad" at bounding box center [383, 322] width 52 height 27
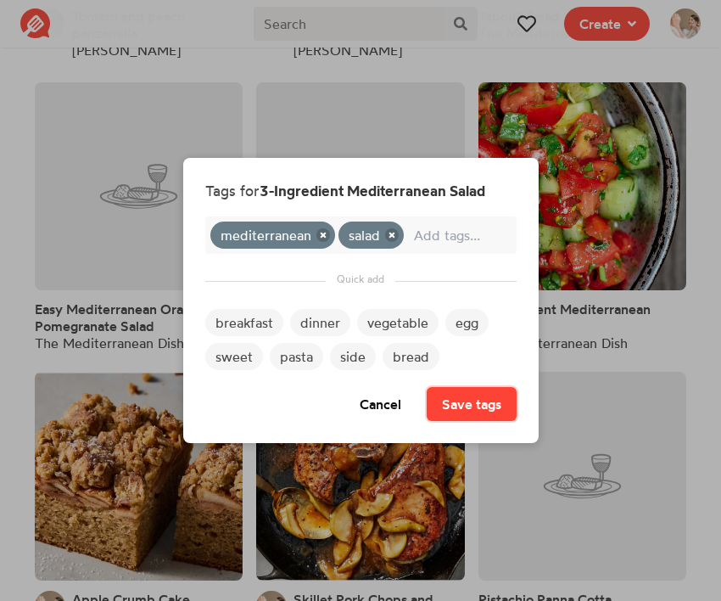
click at [463, 397] on button "Save tags" at bounding box center [472, 404] width 90 height 34
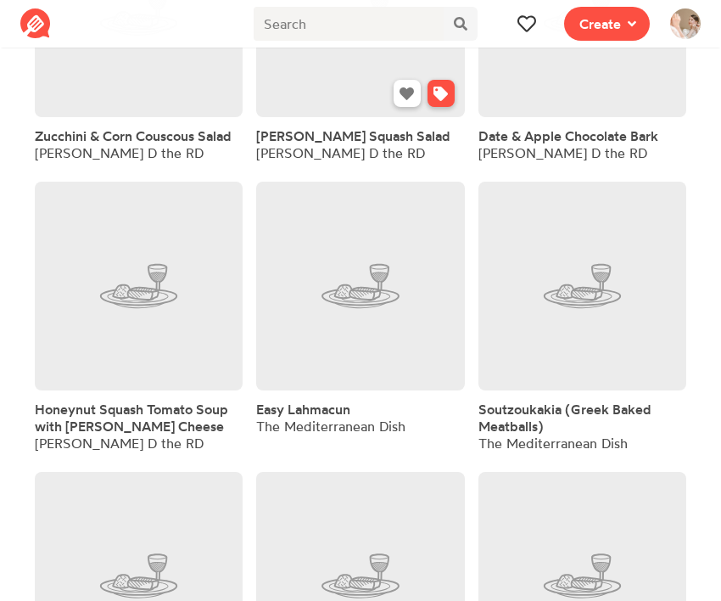
scroll to position [760, 0]
